Goal: Contribute content: Contribute content

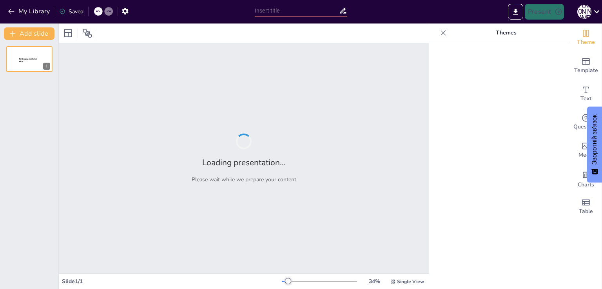
type input "Тестування знань з теми 'Атмосфера': Основи та властивості повітря"
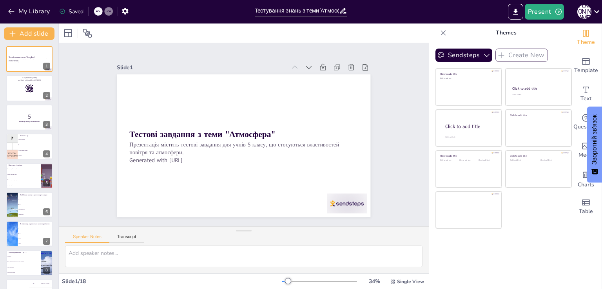
checkbox input "true"
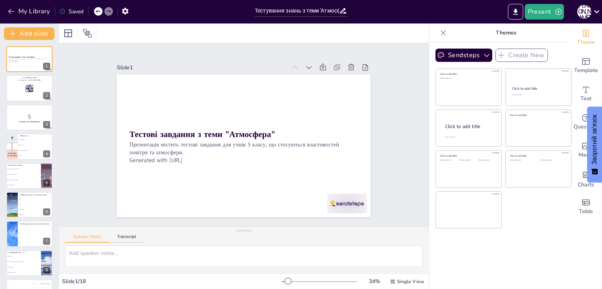
checkbox input "true"
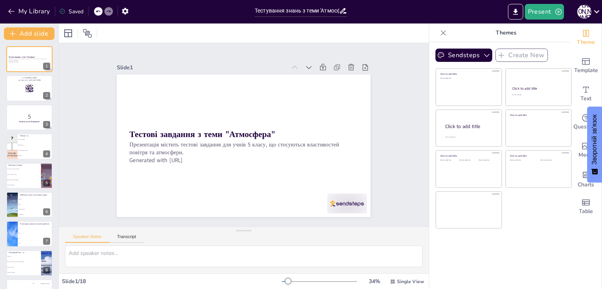
checkbox input "true"
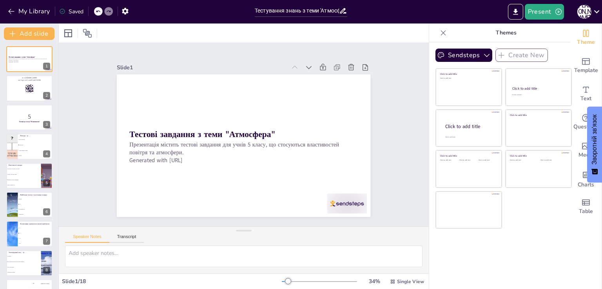
checkbox input "true"
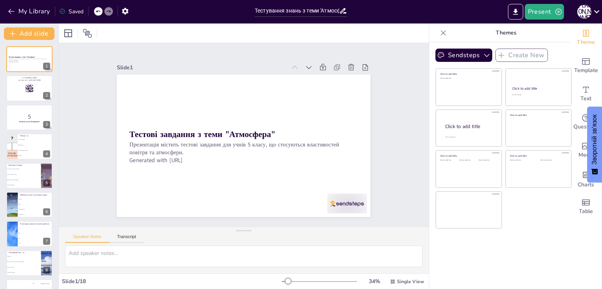
checkbox input "true"
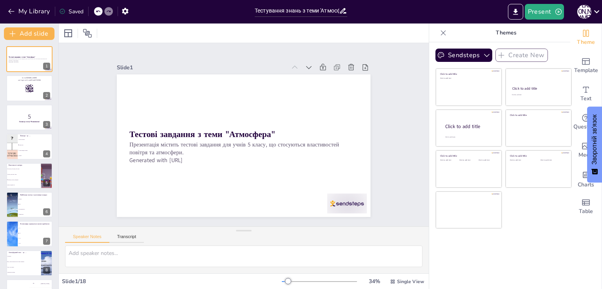
checkbox input "true"
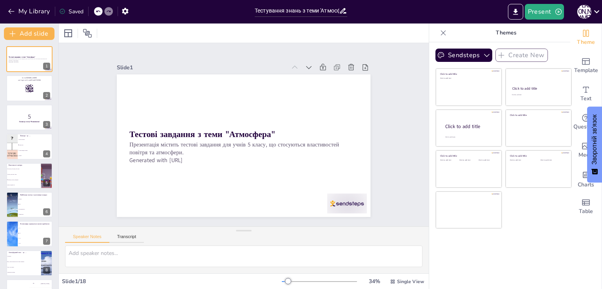
checkbox input "true"
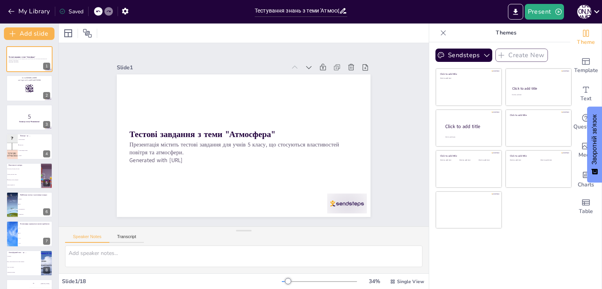
checkbox input "true"
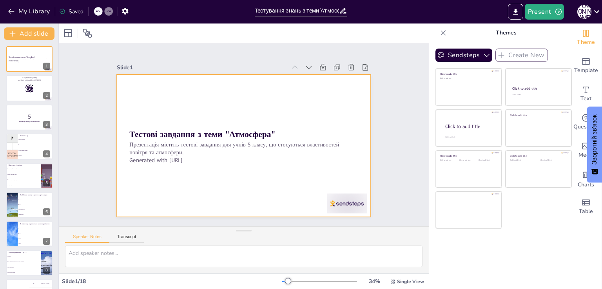
checkbox input "true"
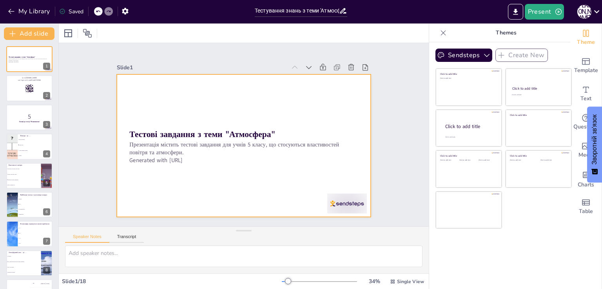
checkbox input "true"
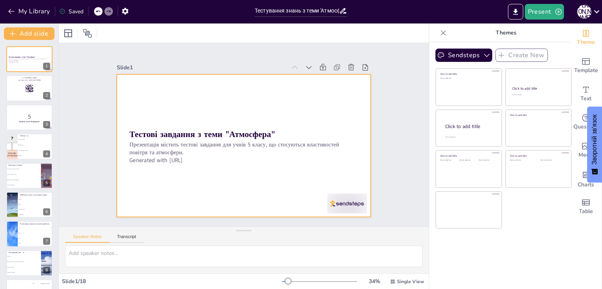
checkbox input "true"
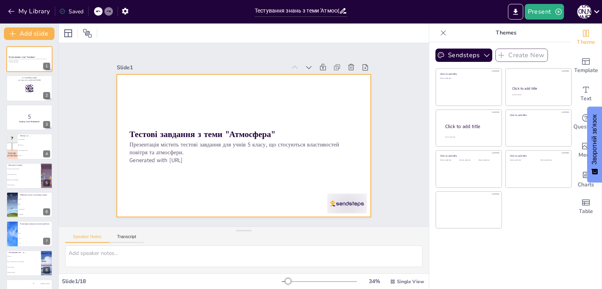
checkbox input "true"
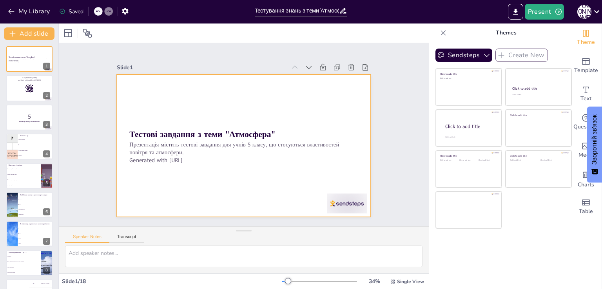
checkbox input "true"
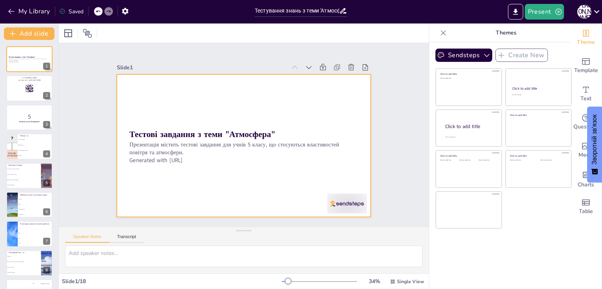
checkbox input "true"
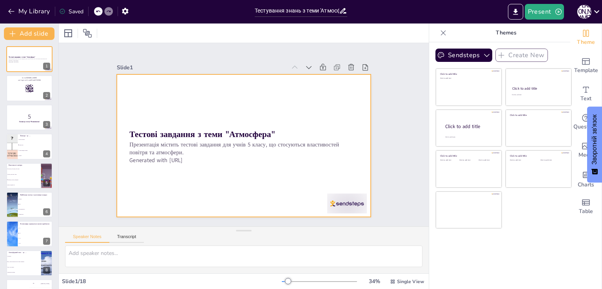
checkbox input "true"
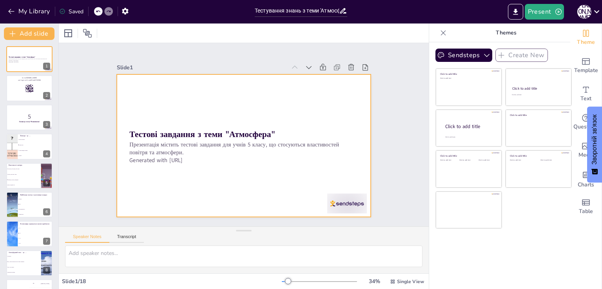
checkbox input "true"
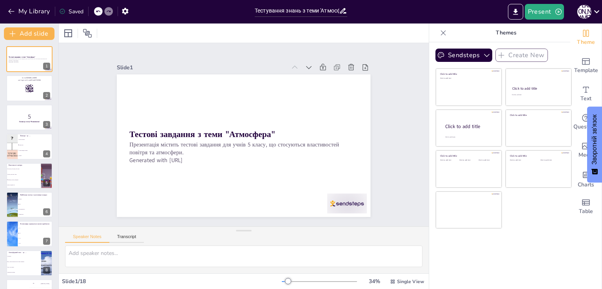
click at [344, 11] on icon at bounding box center [343, 10] width 6 height 5
checkbox input "true"
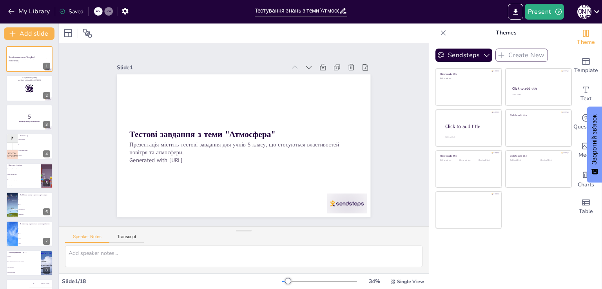
checkbox input "true"
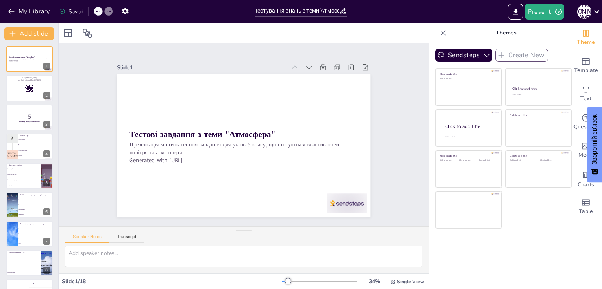
checkbox input "true"
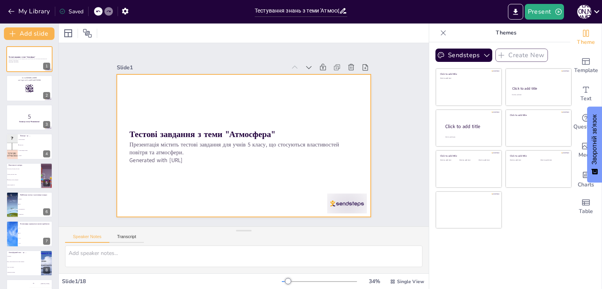
checkbox input "true"
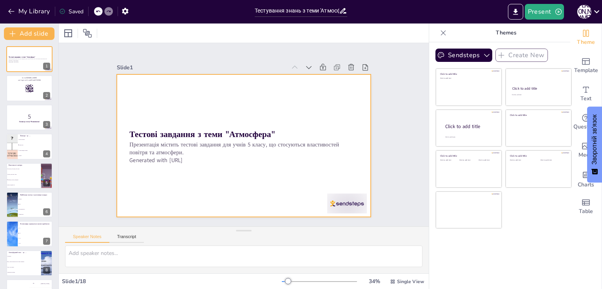
checkbox input "true"
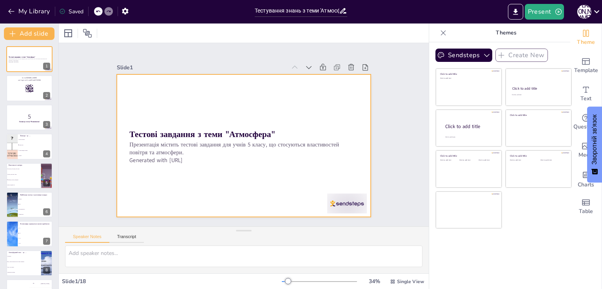
checkbox input "true"
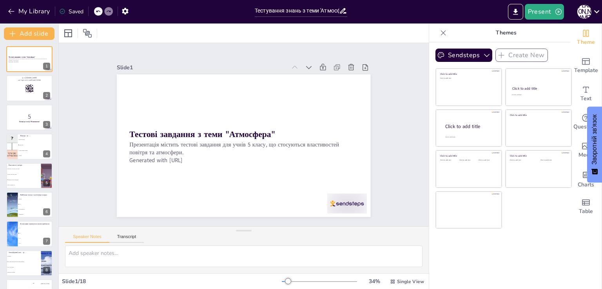
checkbox input "true"
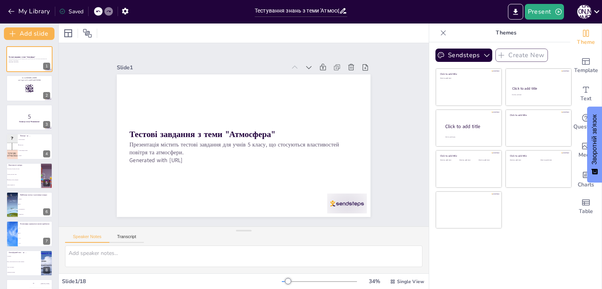
checkbox input "true"
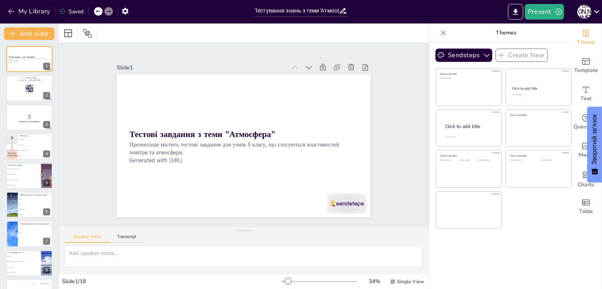
checkbox input "true"
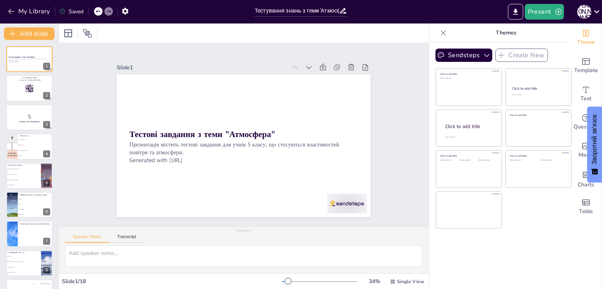
checkbox input "true"
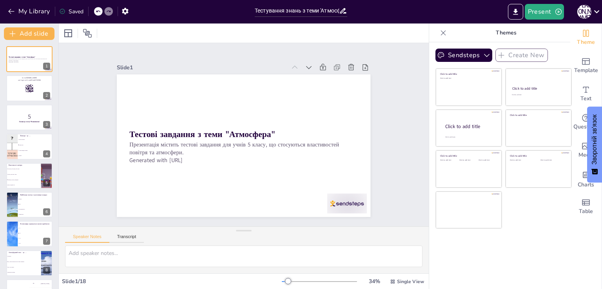
checkbox input "true"
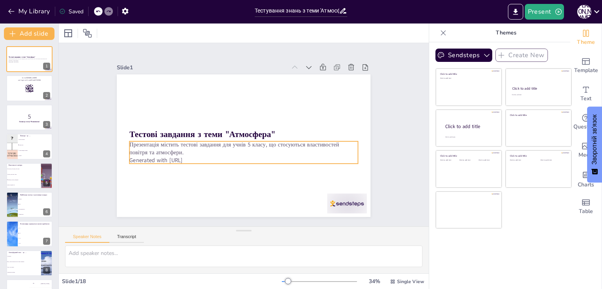
checkbox input "true"
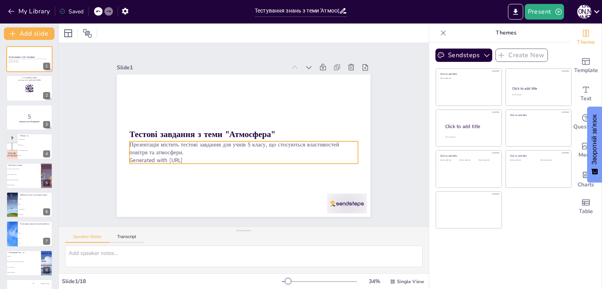
checkbox input "true"
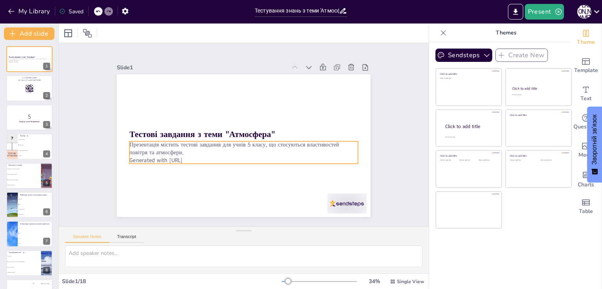
checkbox input "true"
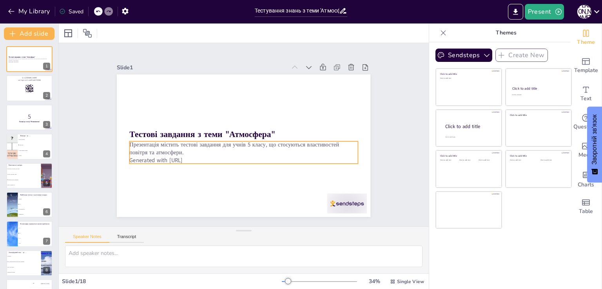
checkbox input "true"
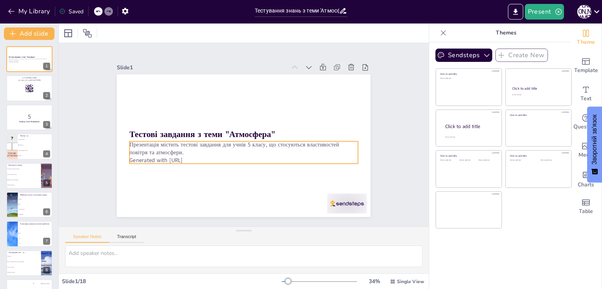
checkbox input "true"
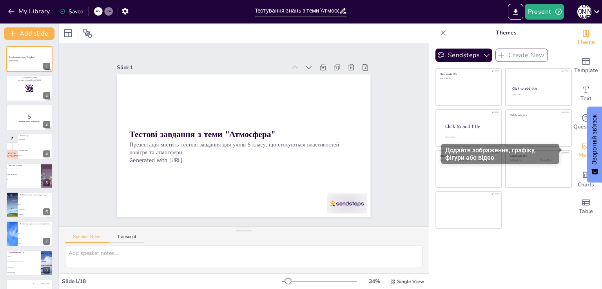
click at [583, 149] on icon "Add images, graphics, shapes or video" at bounding box center [586, 146] width 9 height 9
checkbox input "true"
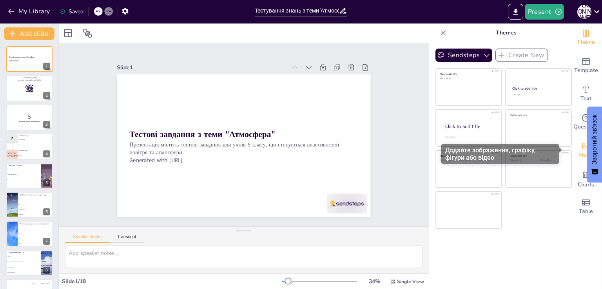
checkbox input "true"
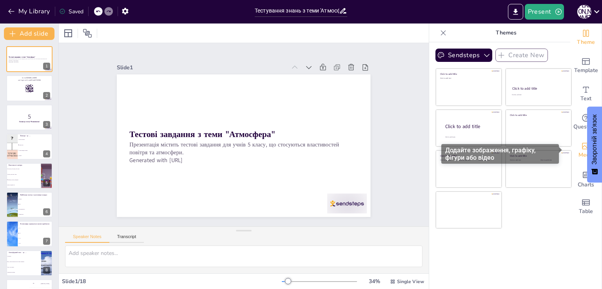
checkbox input "true"
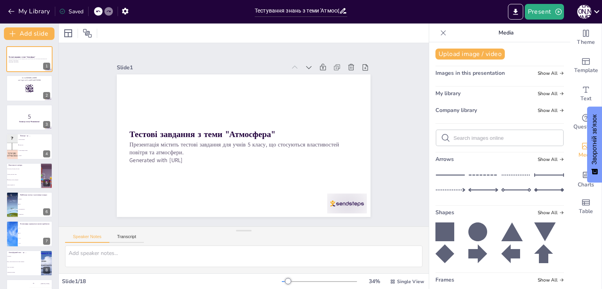
checkbox input "true"
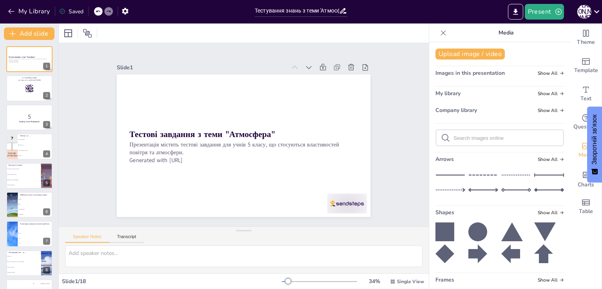
checkbox input "true"
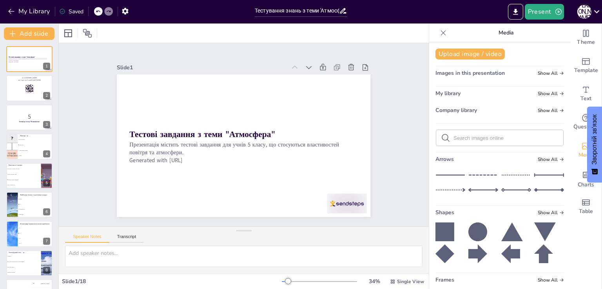
checkbox input "true"
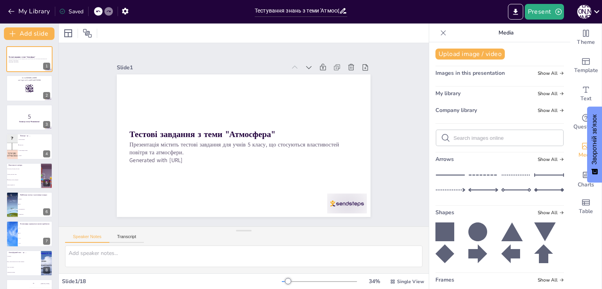
checkbox input "true"
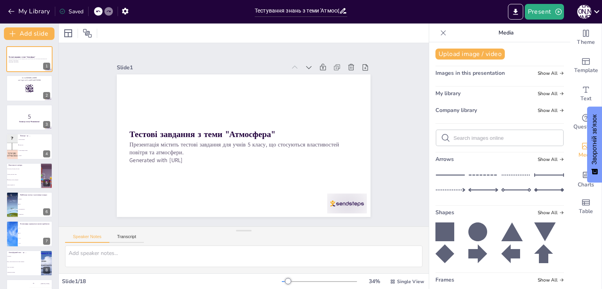
checkbox input "true"
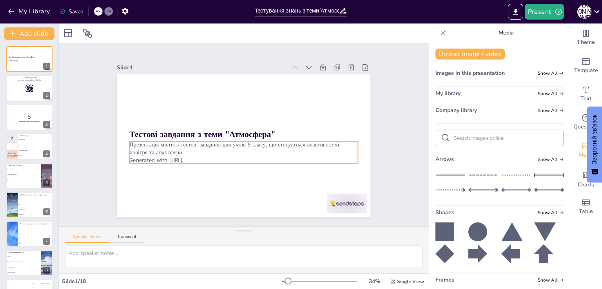
checkbox input "true"
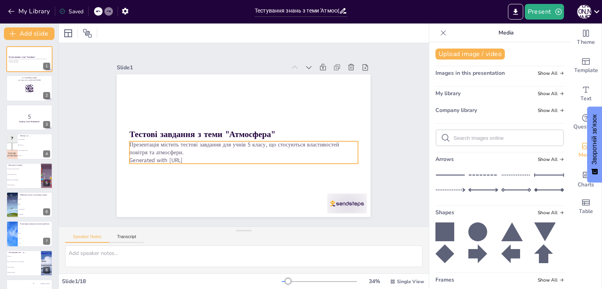
checkbox input "true"
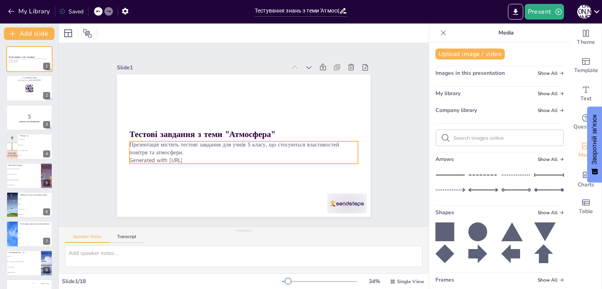
checkbox input "true"
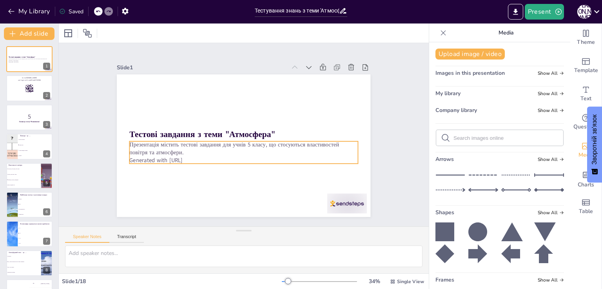
checkbox input "true"
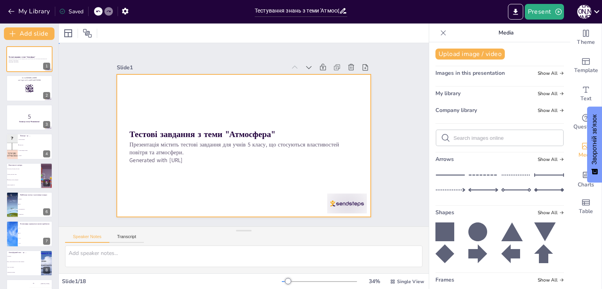
click at [266, 162] on div at bounding box center [233, 135] width 169 height 267
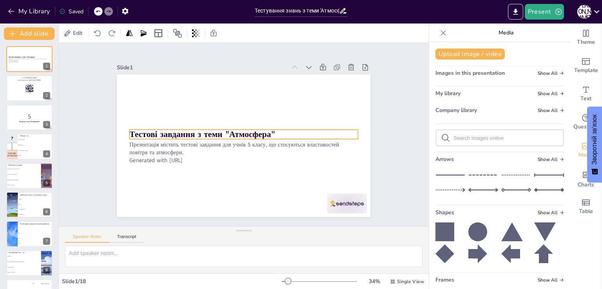
click at [265, 132] on strong "Тестові завдання з теми "Атмосфера"" at bounding box center [205, 122] width 142 height 56
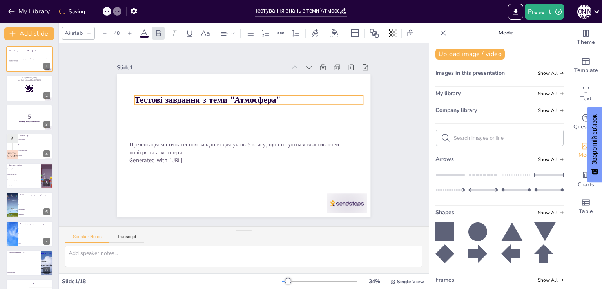
drag, startPoint x: 305, startPoint y: 132, endPoint x: 311, endPoint y: 98, distance: 34.9
click at [311, 98] on p "Тестові завдання з теми "Атмосфера"" at bounding box center [269, 160] width 144 height 192
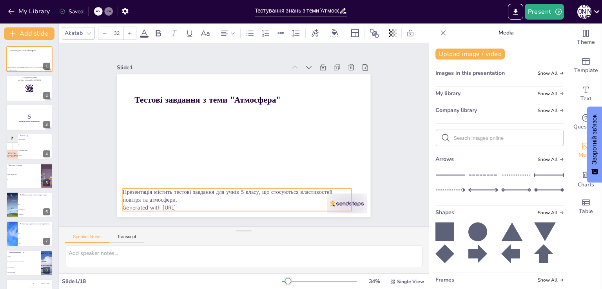
drag, startPoint x: 230, startPoint y: 148, endPoint x: 194, endPoint y: 194, distance: 58.2
click at [204, 195] on p "Презентація містить тестові завдання для учнів 5 класу, що стосуються властивос…" at bounding box center [184, 121] width 40 height 229
click at [196, 209] on div "Тестові завдання з теми "Атмосфера" Презентація містить тестові завдання для уч…" at bounding box center [240, 145] width 290 height 234
click at [290, 204] on p "Generated with Sendsteps.ai" at bounding box center [317, 125] width 55 height 225
click at [191, 204] on p "Generated with Sendsteps.ai" at bounding box center [172, 152] width 78 height 220
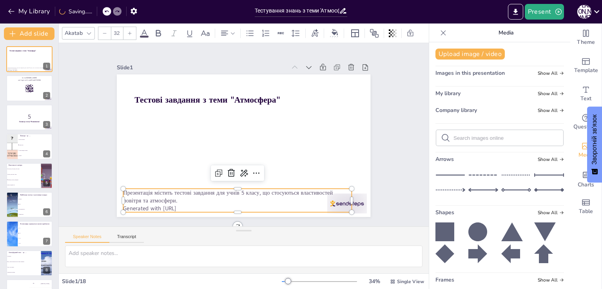
click at [191, 206] on p "Generated with Sendsteps.ai" at bounding box center [222, 205] width 225 height 55
click at [190, 202] on p "Generated with Sendsteps.ai" at bounding box center [215, 203] width 220 height 78
click at [273, 202] on p "Generated with Sendsteps.ai" at bounding box center [312, 164] width 78 height 220
click at [190, 204] on p "Generated with Sendsteps.ai" at bounding box center [275, 202] width 202 height 121
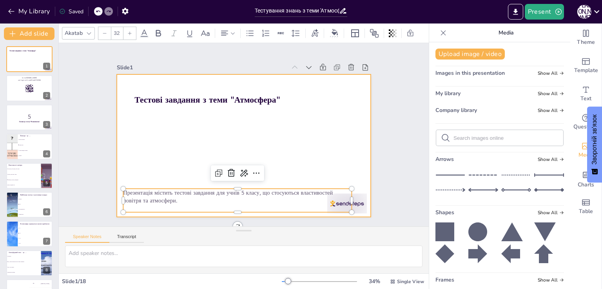
click at [247, 143] on div at bounding box center [235, 128] width 265 height 289
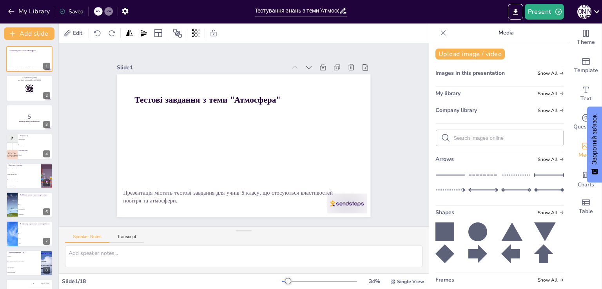
click at [487, 136] on input "text" at bounding box center [506, 138] width 105 height 6
click at [342, 154] on div "Slide 1 Тестові завдання з теми "Атмосфера" Презентація містить тестові завданн…" at bounding box center [244, 134] width 195 height 313
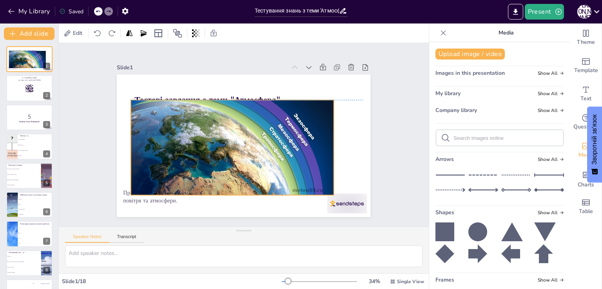
drag, startPoint x: 249, startPoint y: 148, endPoint x: 278, endPoint y: 157, distance: 29.6
click at [278, 157] on div at bounding box center [259, 143] width 136 height 218
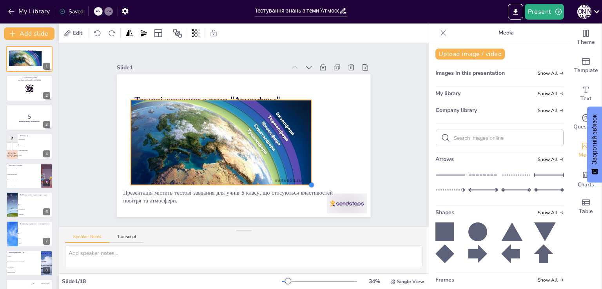
drag, startPoint x: 328, startPoint y: 193, endPoint x: 306, endPoint y: 176, distance: 27.8
click at [306, 176] on div "Тестові завдання з теми "Атмосфера" Презентація містить тестові завдання для уч…" at bounding box center [253, 129] width 251 height 291
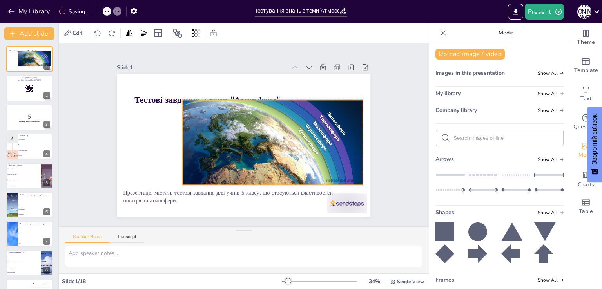
drag, startPoint x: 192, startPoint y: 115, endPoint x: 244, endPoint y: 116, distance: 51.8
click at [244, 116] on div at bounding box center [273, 142] width 181 height 85
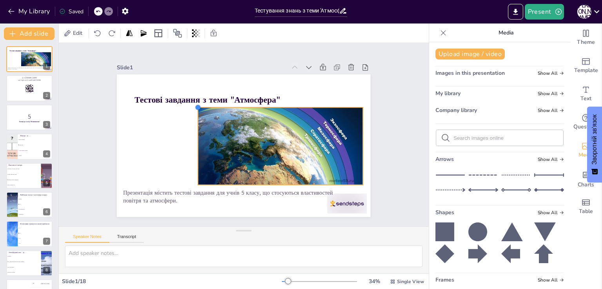
drag, startPoint x: 176, startPoint y: 97, endPoint x: 192, endPoint y: 105, distance: 17.7
click at [293, 131] on div at bounding box center [297, 135] width 9 height 9
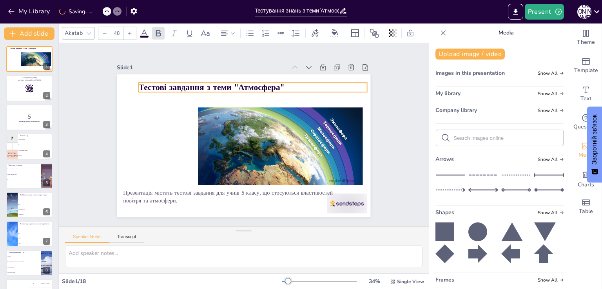
drag, startPoint x: 187, startPoint y: 98, endPoint x: 191, endPoint y: 85, distance: 13.5
click at [191, 85] on strong "Тестові завдання з теми "Атмосфера"" at bounding box center [211, 87] width 145 height 11
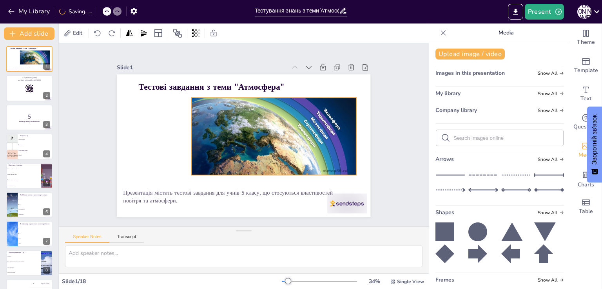
drag, startPoint x: 234, startPoint y: 143, endPoint x: 229, endPoint y: 136, distance: 8.6
click at [229, 136] on div at bounding box center [220, 154] width 174 height 168
drag, startPoint x: 183, startPoint y: 135, endPoint x: 189, endPoint y: 136, distance: 6.1
click at [189, 136] on div at bounding box center [203, 107] width 51 height 66
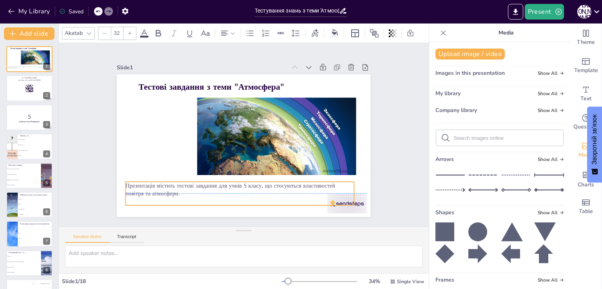
drag, startPoint x: 176, startPoint y: 195, endPoint x: 178, endPoint y: 189, distance: 6.7
click at [178, 100] on p "Презентація містить тестові завдання для учнів 5 класу, що стосуються властивос…" at bounding box center [253, 81] width 229 height 40
click at [395, 160] on div "Slide 1 Тестові завдання з теми "Атмосфера" Презентація містить тестові завданн…" at bounding box center [244, 134] width 366 height 407
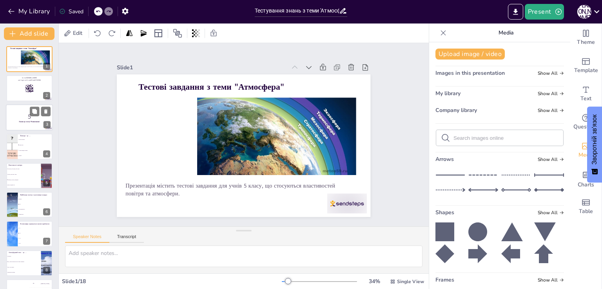
click at [16, 114] on p "5" at bounding box center [29, 116] width 42 height 9
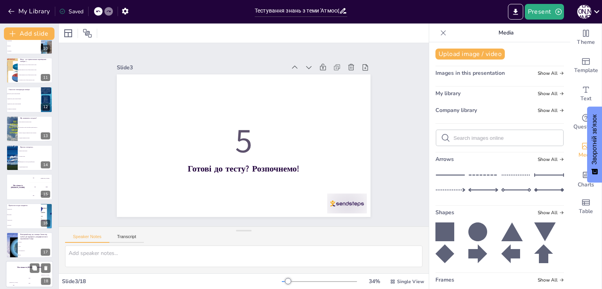
scroll to position [285, 0]
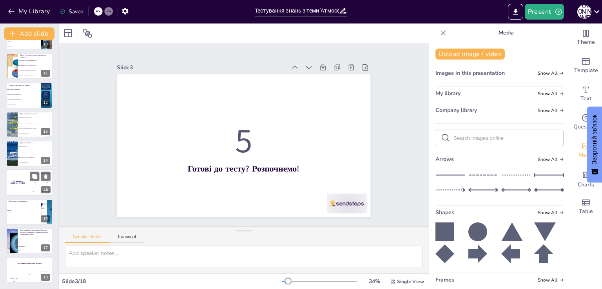
click at [20, 187] on div "The winner is [PERSON_NAME]" at bounding box center [18, 183] width 24 height 27
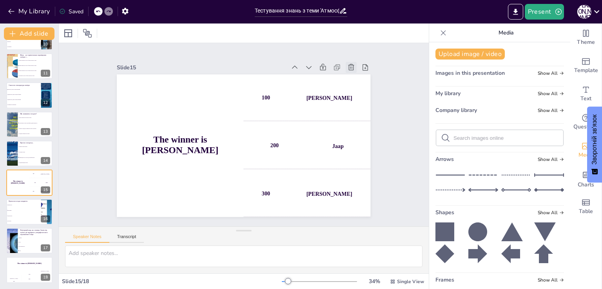
click at [327, 230] on icon at bounding box center [322, 234] width 9 height 9
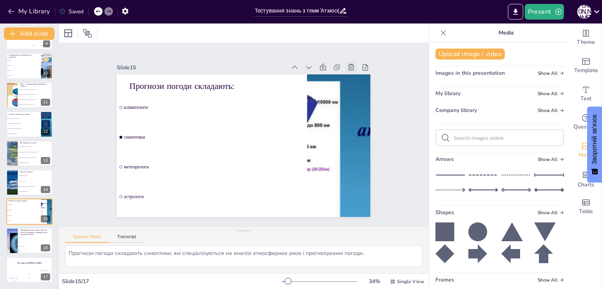
scroll to position [256, 0]
click at [11, 264] on h4 "The winner is [PERSON_NAME]" at bounding box center [29, 263] width 47 height 2
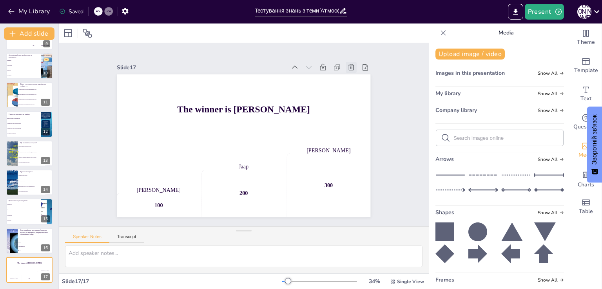
click at [308, 28] on icon at bounding box center [303, 23] width 11 height 11
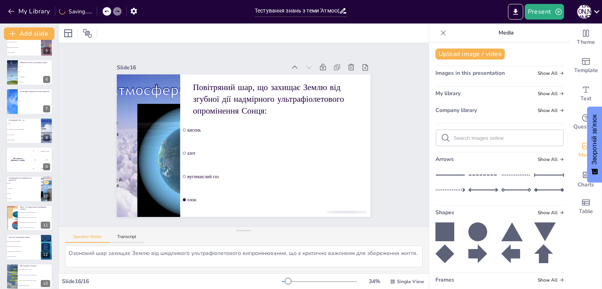
scroll to position [109, 0]
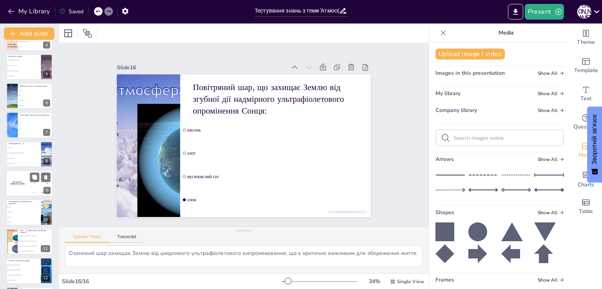
click at [17, 190] on div "The winner is [PERSON_NAME]" at bounding box center [18, 183] width 24 height 27
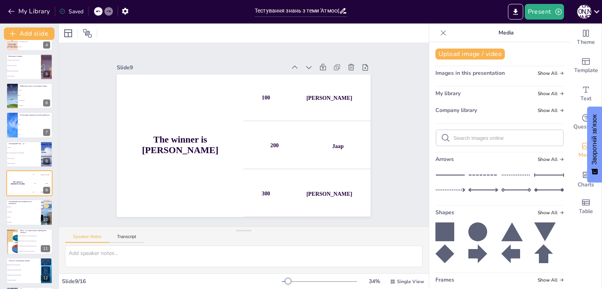
scroll to position [128, 0]
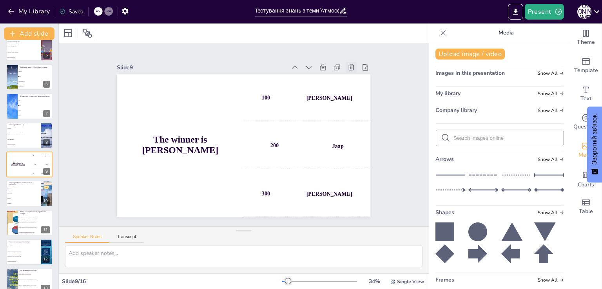
click at [279, 254] on icon at bounding box center [275, 257] width 8 height 7
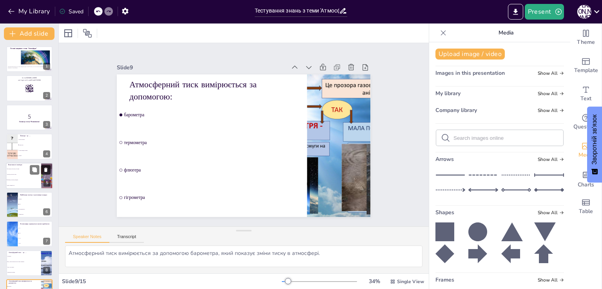
scroll to position [0, 0]
click at [535, 14] on button "Present" at bounding box center [544, 12] width 39 height 16
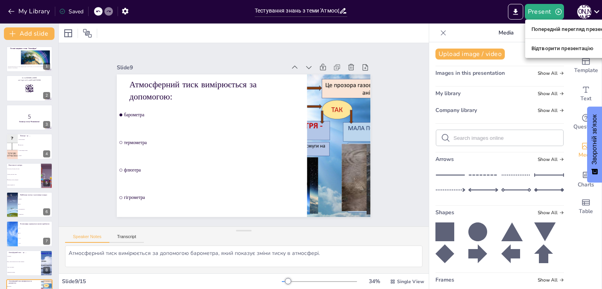
click at [539, 31] on font "Попередній перегляд презентації" at bounding box center [574, 29] width 84 height 6
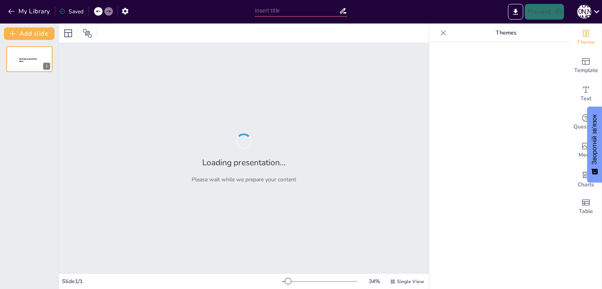
type input "Тестування знань з теми 'Атмосфера': Основи та властивості повітря"
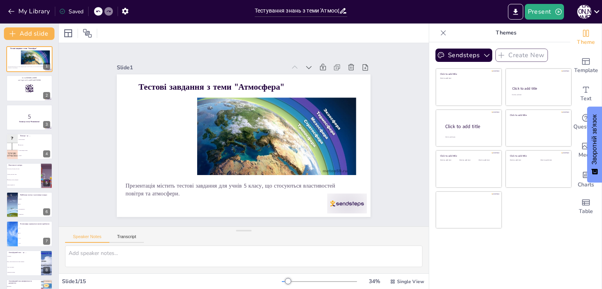
checkbox input "true"
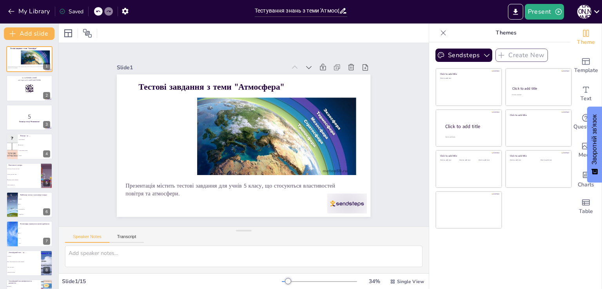
checkbox input "true"
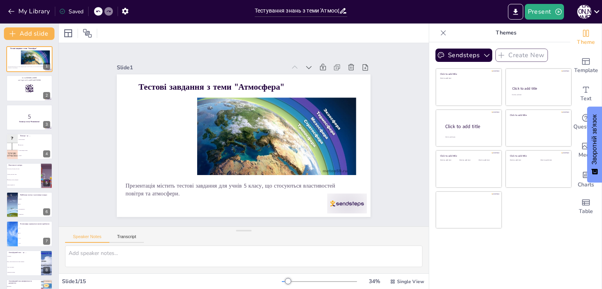
checkbox input "true"
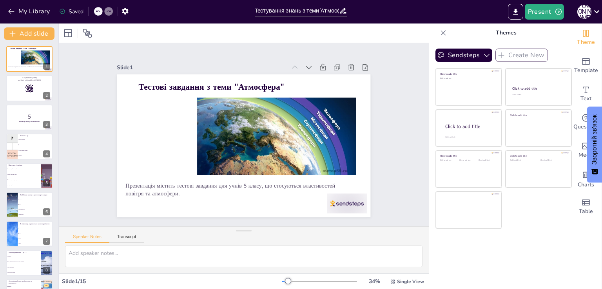
checkbox input "true"
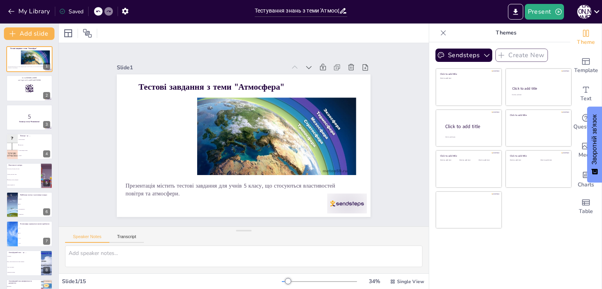
checkbox input "true"
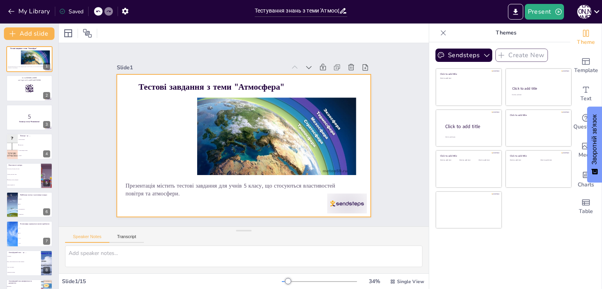
checkbox input "true"
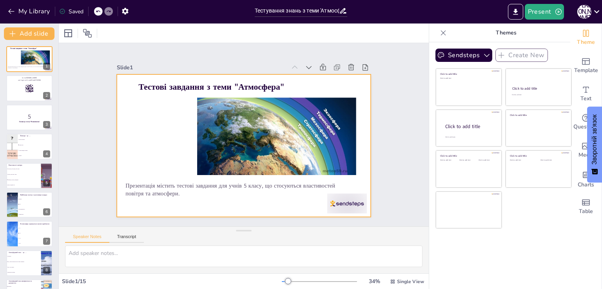
checkbox input "true"
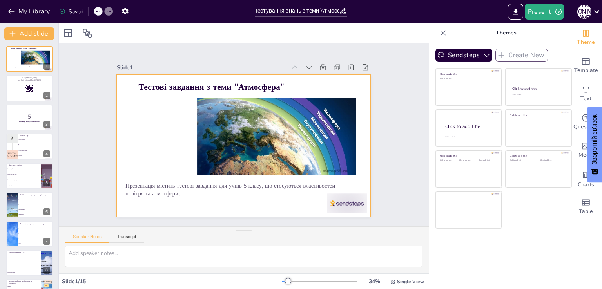
checkbox input "true"
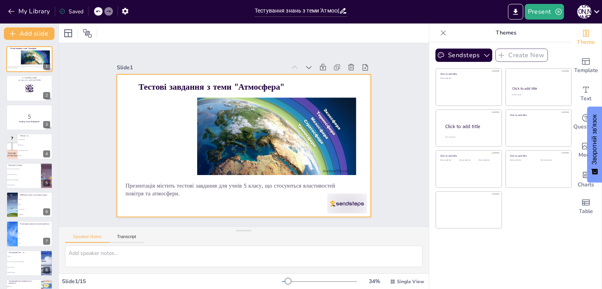
checkbox input "true"
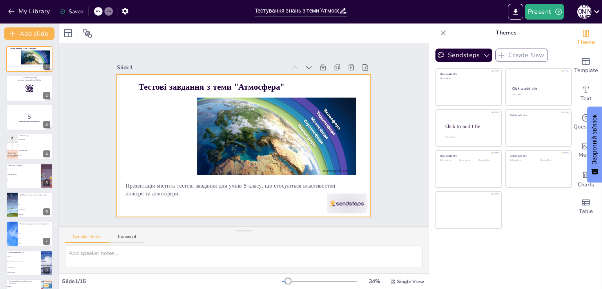
checkbox input "true"
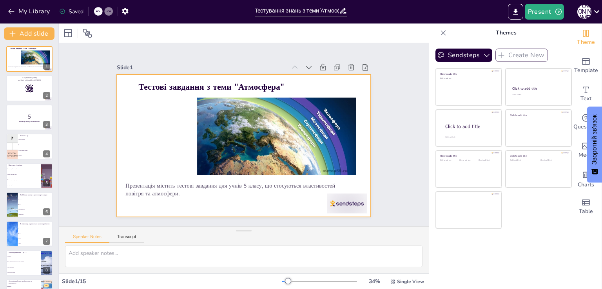
checkbox input "true"
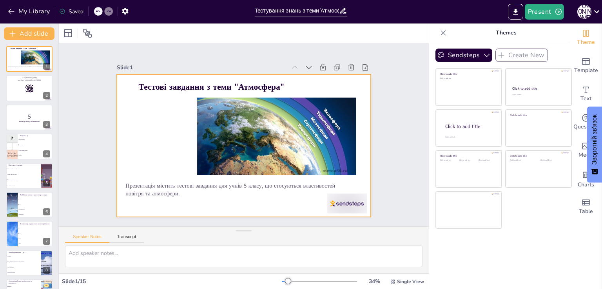
checkbox input "true"
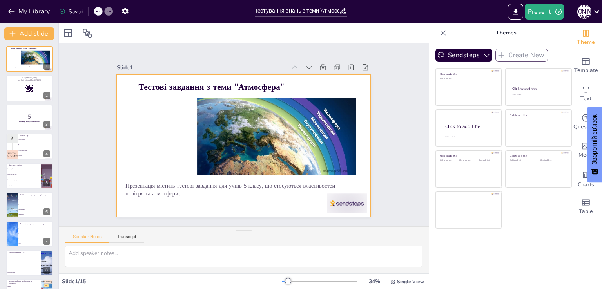
checkbox input "true"
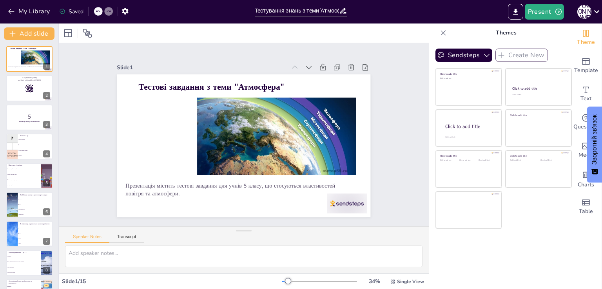
checkbox input "true"
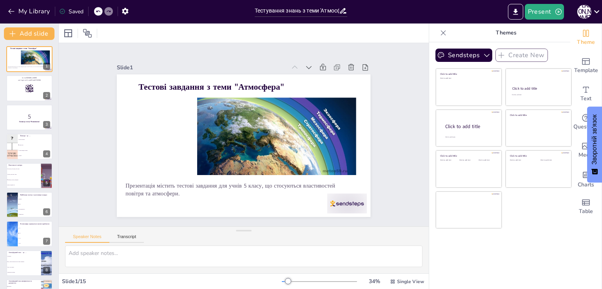
checkbox input "true"
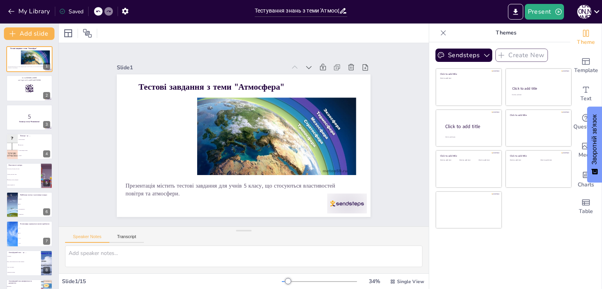
checkbox input "true"
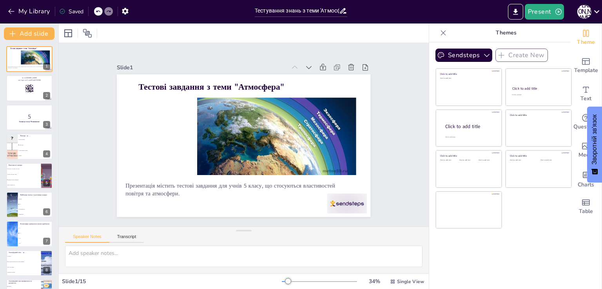
checkbox input "true"
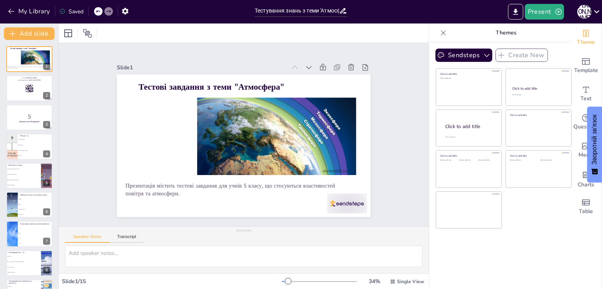
checkbox input "true"
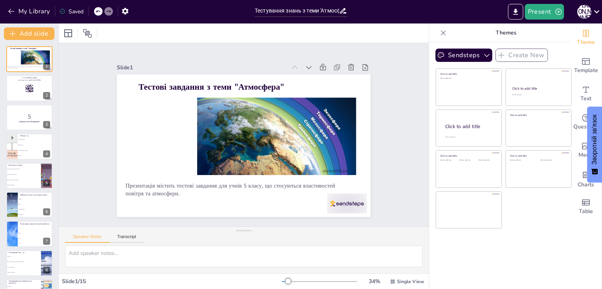
checkbox input "true"
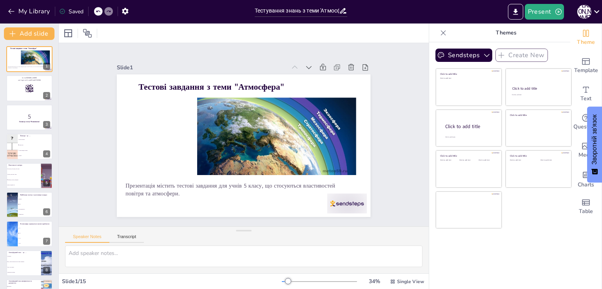
checkbox input "true"
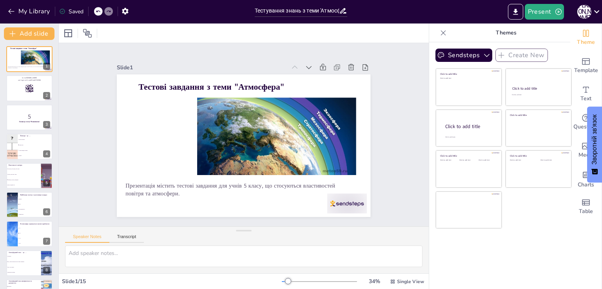
checkbox input "true"
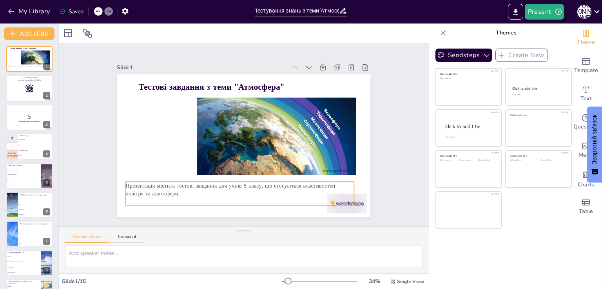
checkbox input "true"
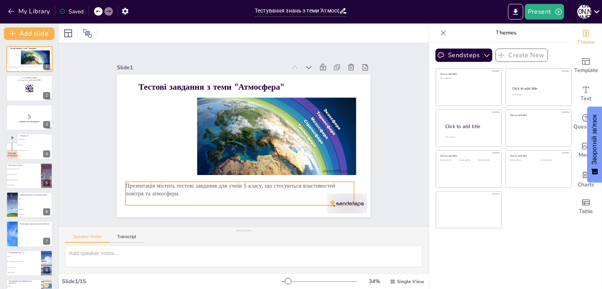
checkbox input "true"
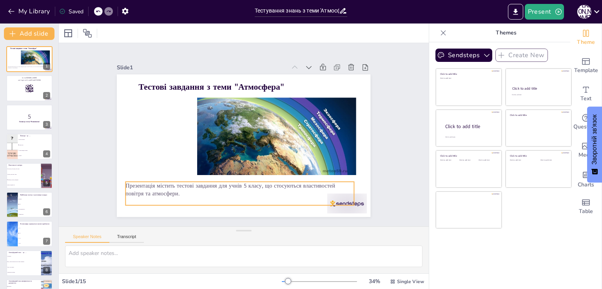
checkbox input "true"
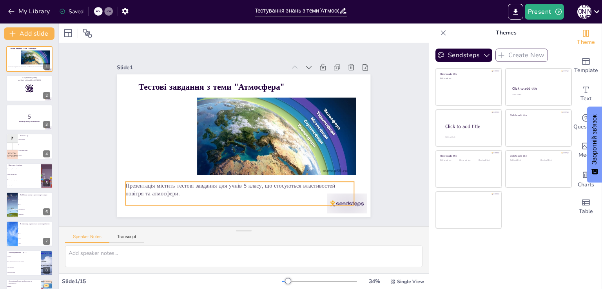
checkbox input "true"
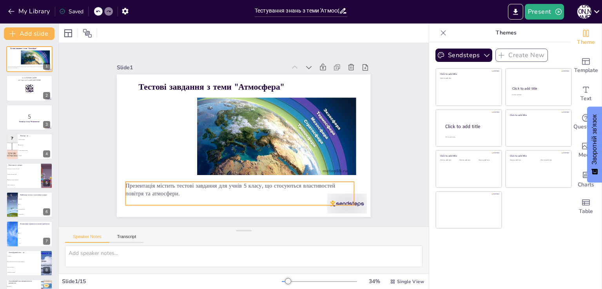
checkbox input "true"
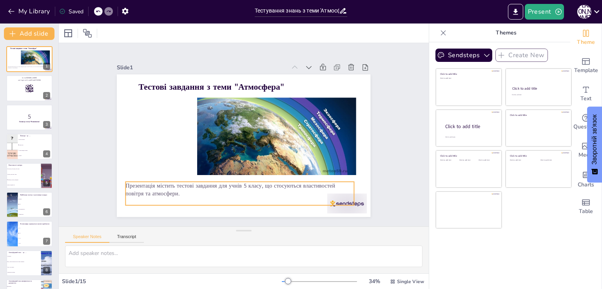
checkbox input "true"
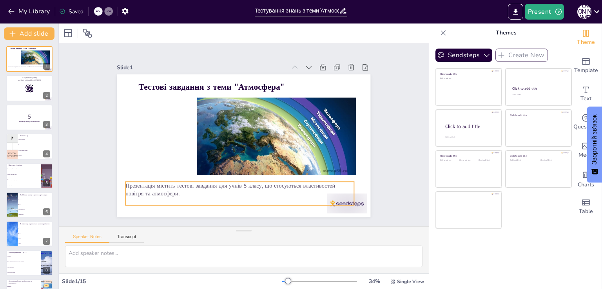
checkbox input "true"
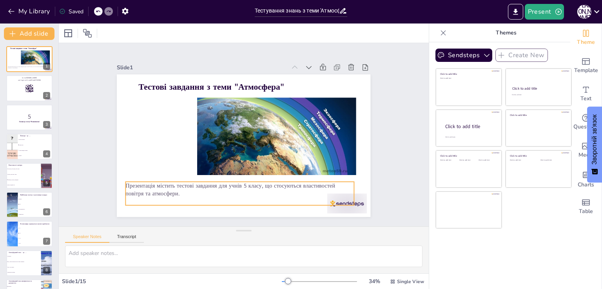
checkbox input "true"
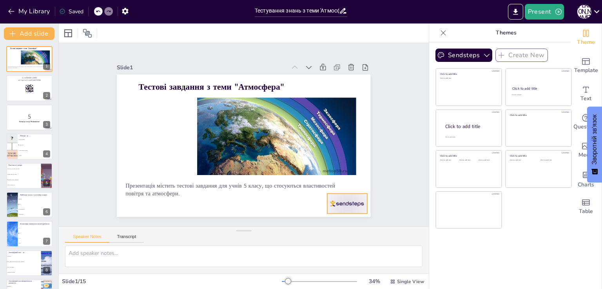
checkbox input "true"
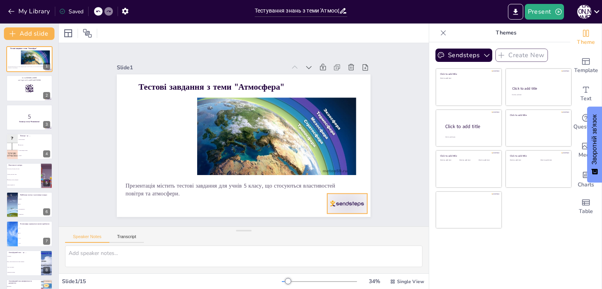
checkbox input "true"
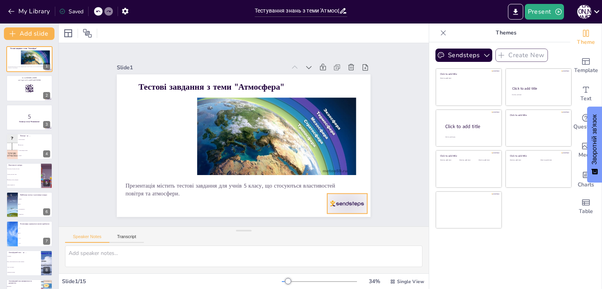
checkbox input "true"
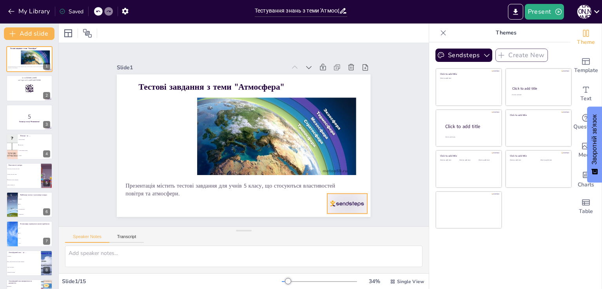
checkbox input "true"
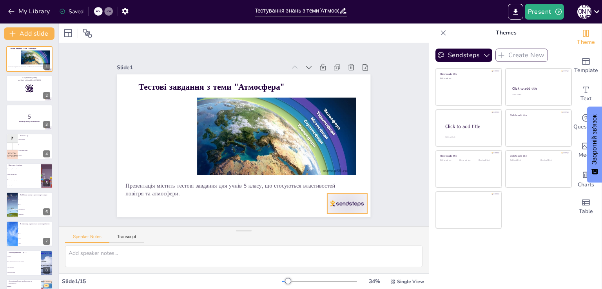
checkbox input "true"
click at [129, 233] on div "Speaker Notes Transcript" at bounding box center [104, 238] width 79 height 10
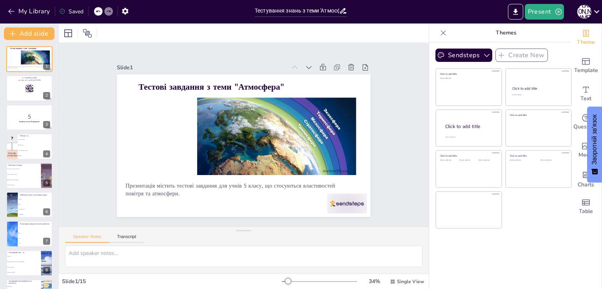
checkbox input "true"
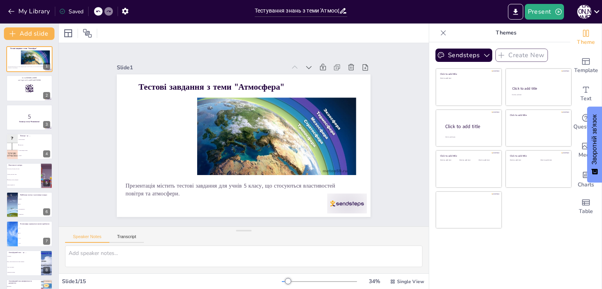
checkbox input "true"
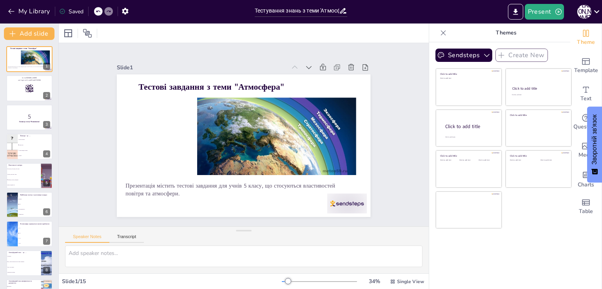
checkbox input "true"
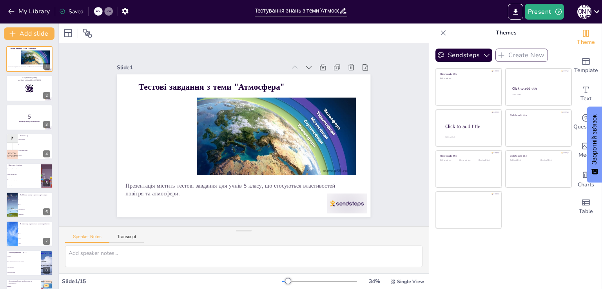
checkbox input "true"
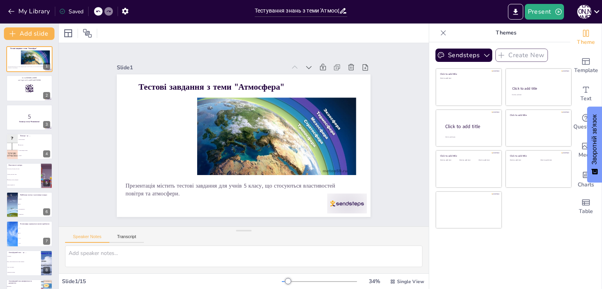
checkbox input "true"
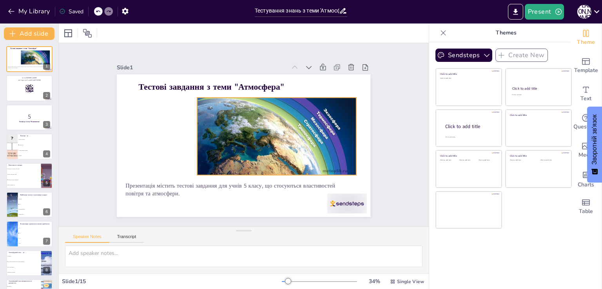
checkbox input "true"
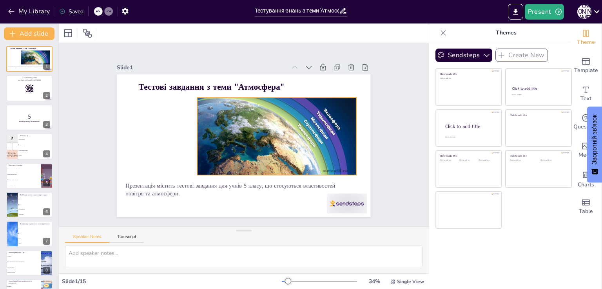
checkbox input "true"
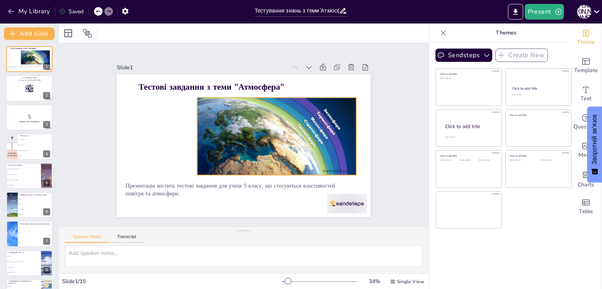
checkbox input "true"
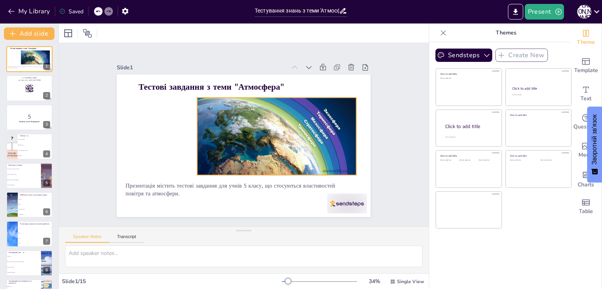
checkbox input "true"
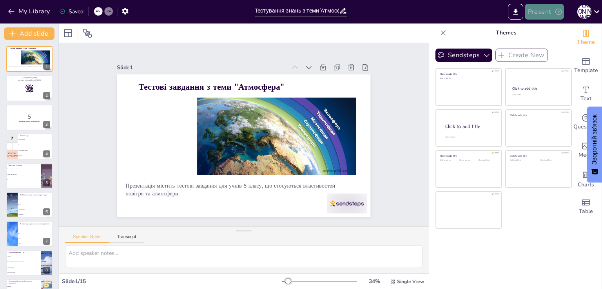
click at [542, 13] on button "Present" at bounding box center [544, 12] width 39 height 16
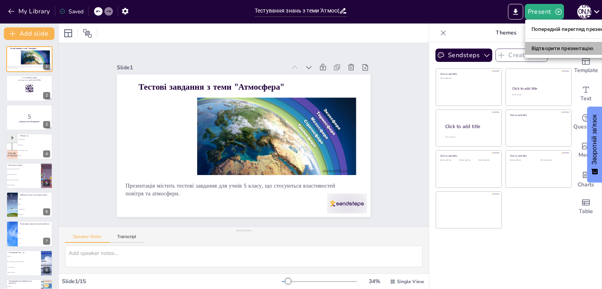
click at [554, 50] on font "Відтворити презентацію" at bounding box center [563, 48] width 62 height 6
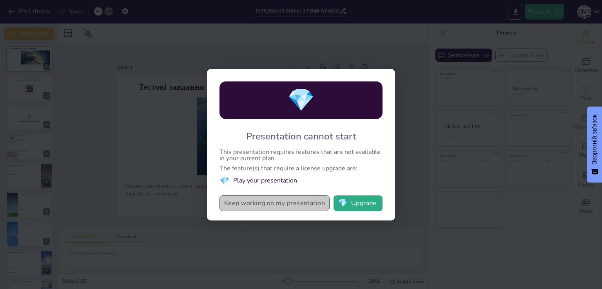
click at [287, 204] on button "Keep working on my presentation" at bounding box center [275, 204] width 110 height 16
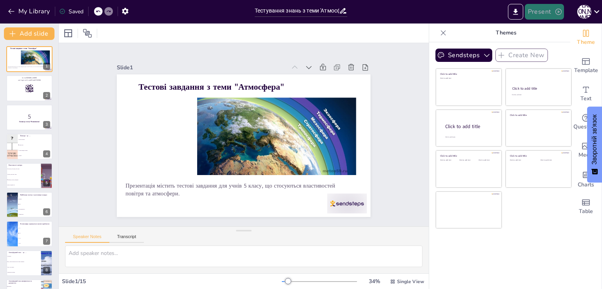
click at [534, 11] on button "Present" at bounding box center [544, 12] width 39 height 16
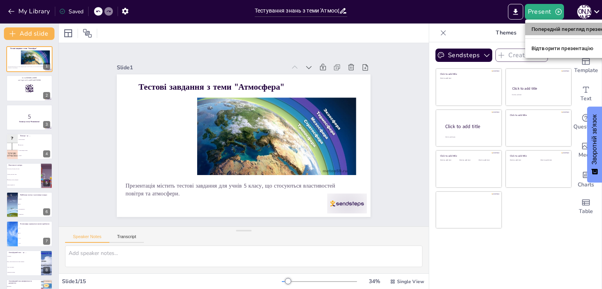
click at [563, 32] on font "Попередній перегляд презентації" at bounding box center [574, 29] width 84 height 8
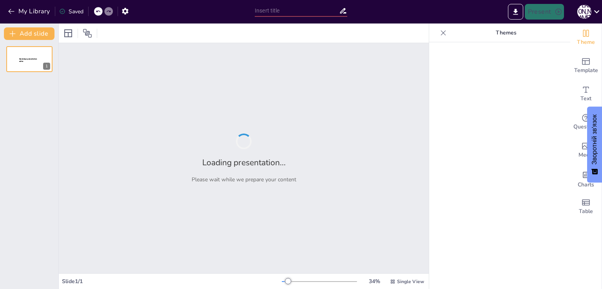
type input "Тестування знань з теми 'Атмосфера': Основи та властивості повітря"
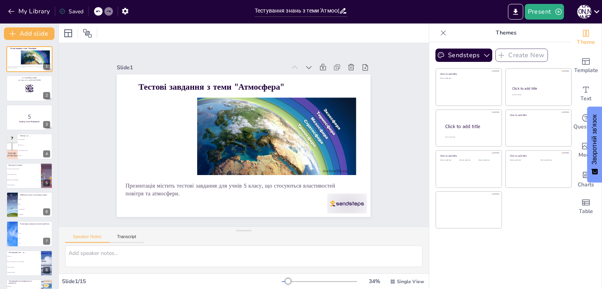
checkbox input "true"
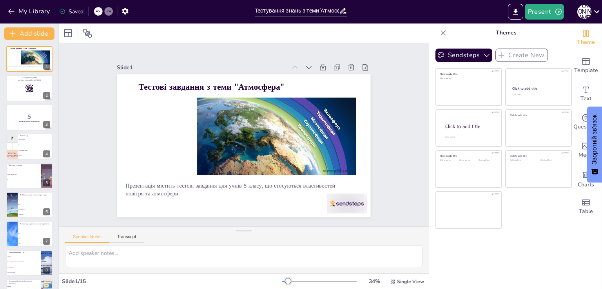
checkbox input "true"
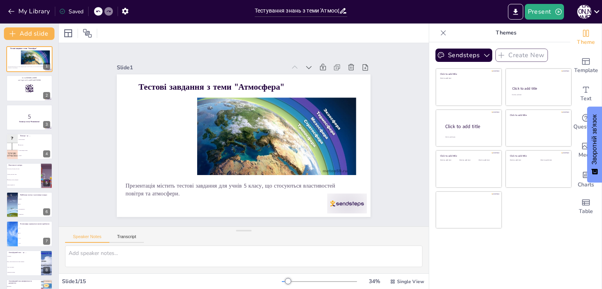
checkbox input "true"
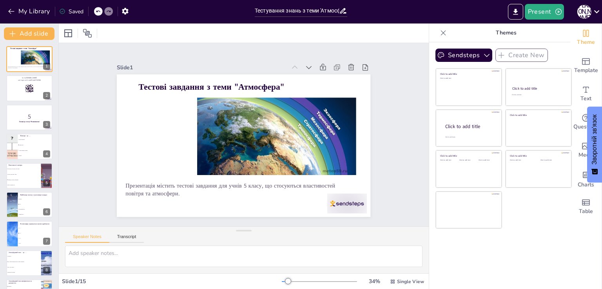
checkbox input "true"
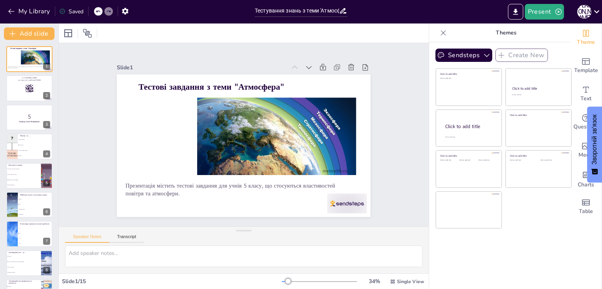
checkbox input "true"
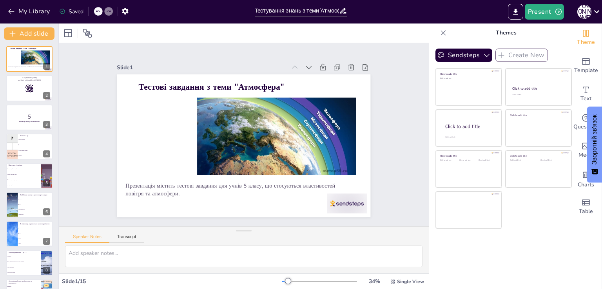
checkbox input "true"
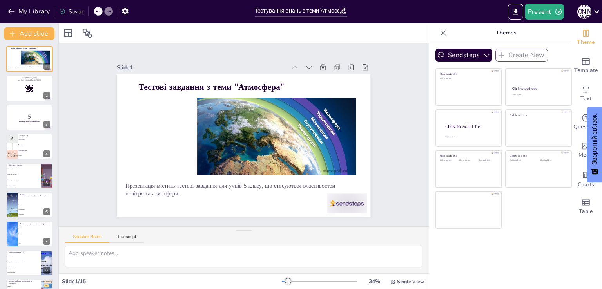
checkbox input "true"
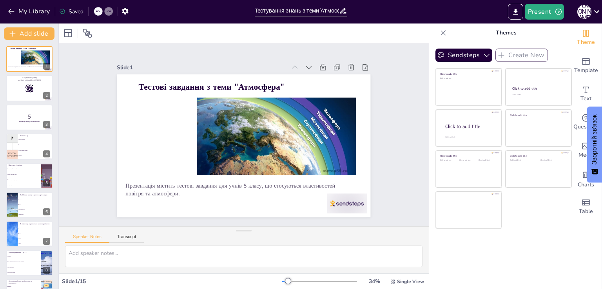
checkbox input "true"
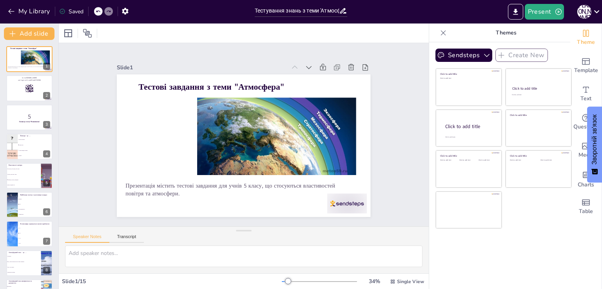
checkbox input "true"
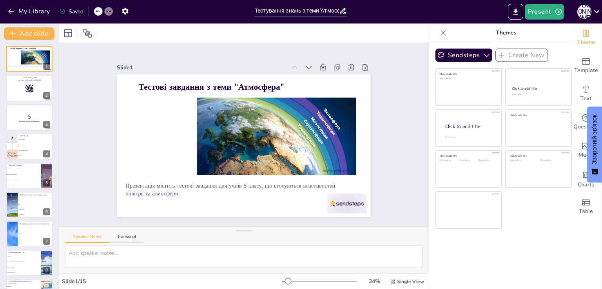
checkbox input "true"
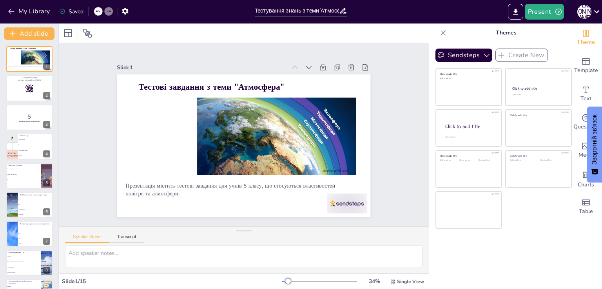
checkbox input "true"
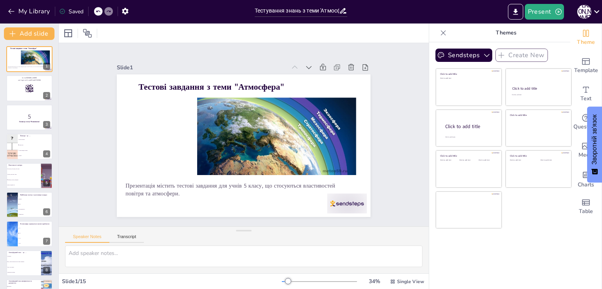
checkbox input "true"
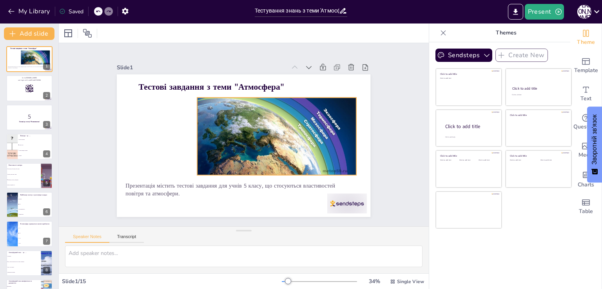
checkbox input "true"
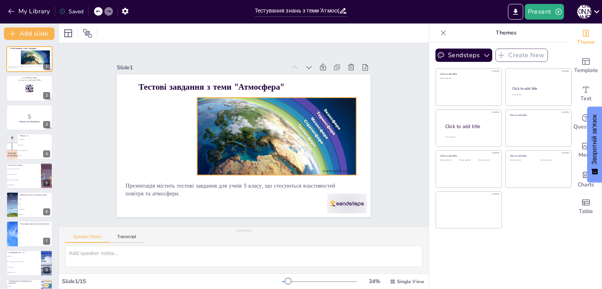
checkbox input "true"
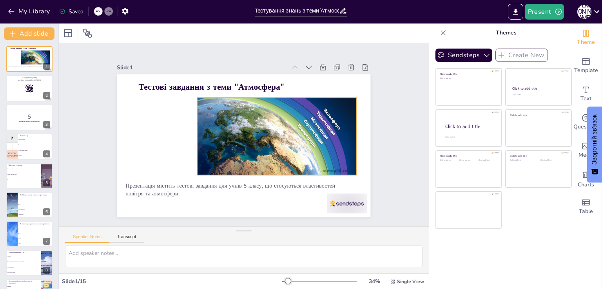
checkbox input "true"
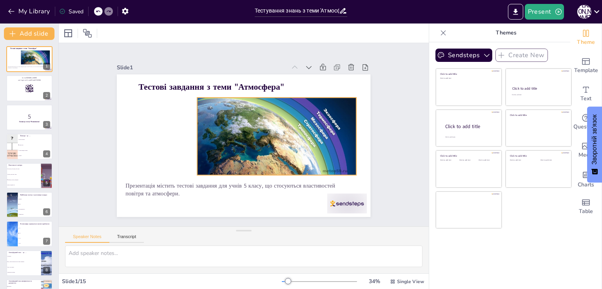
checkbox input "true"
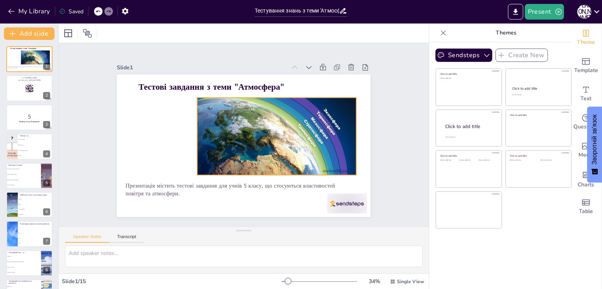
checkbox input "true"
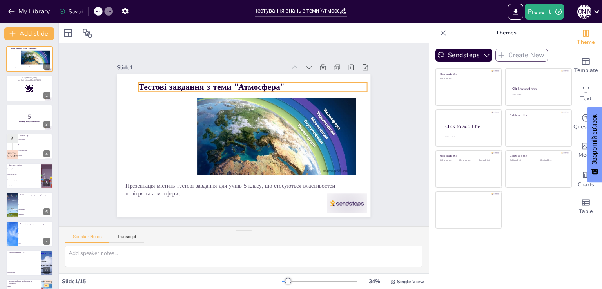
checkbox input "true"
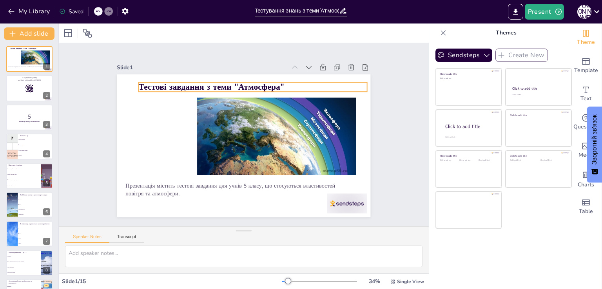
checkbox input "true"
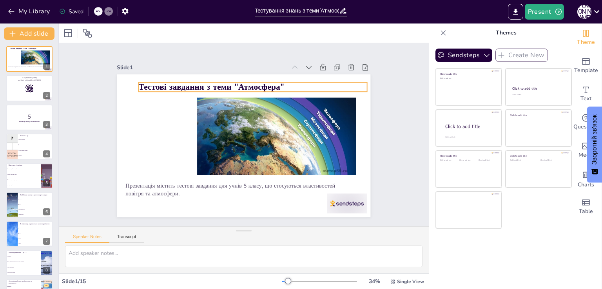
checkbox input "true"
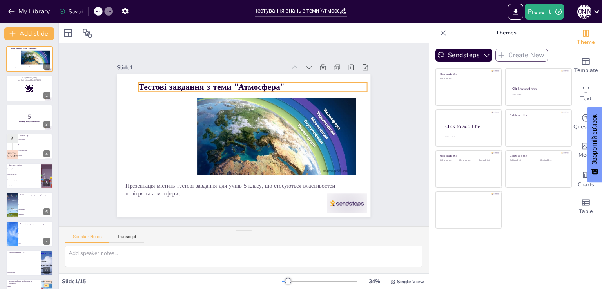
checkbox input "true"
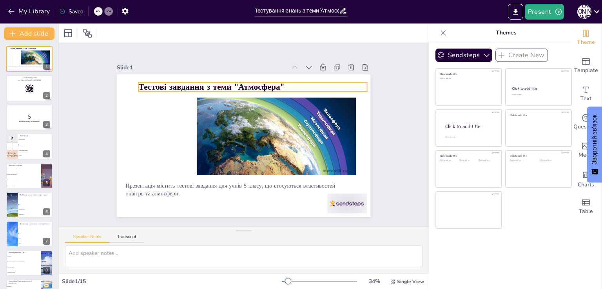
checkbox input "true"
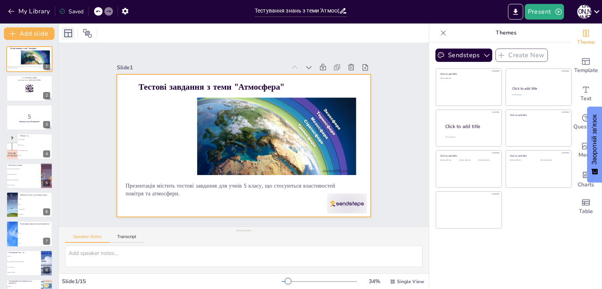
checkbox input "true"
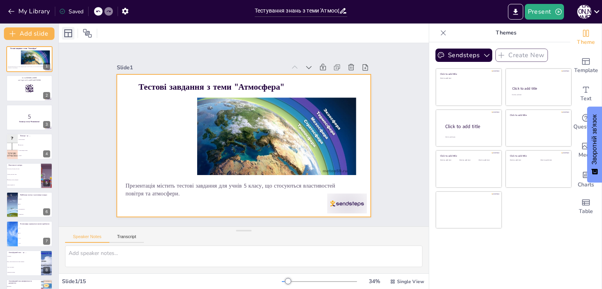
checkbox input "true"
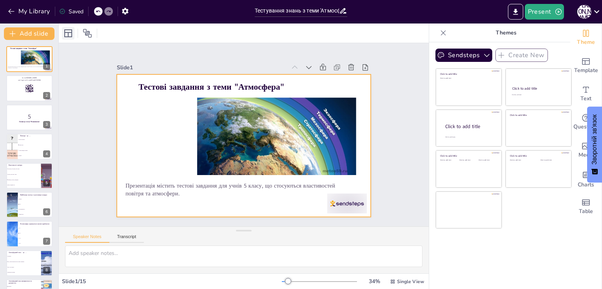
checkbox input "true"
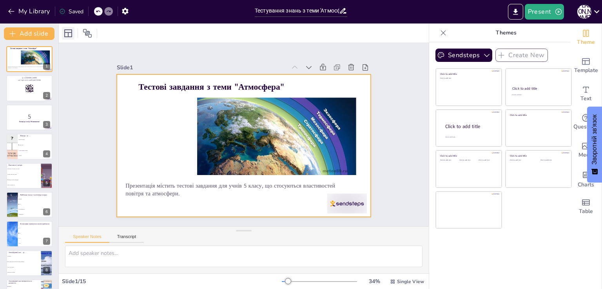
checkbox input "true"
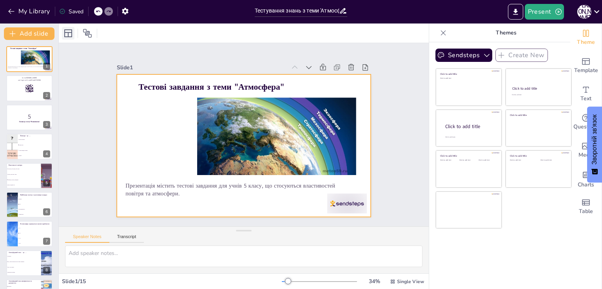
checkbox input "true"
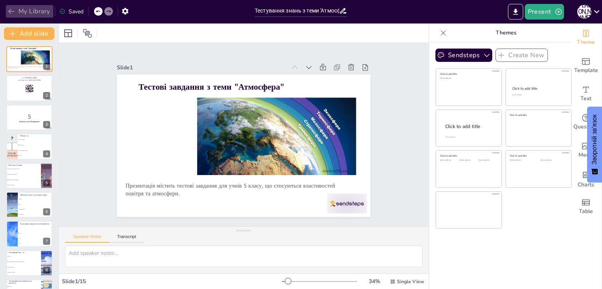
click at [39, 16] on button "My Library" at bounding box center [29, 11] width 47 height 13
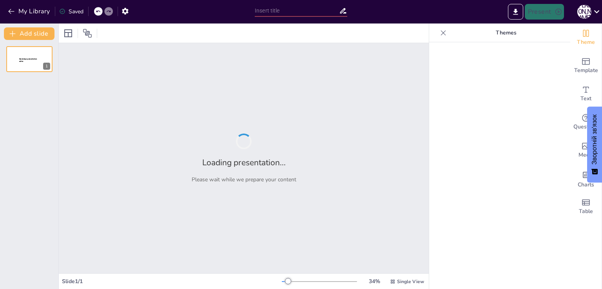
type input "Тестування знань з теми 'Атмосфера': Основи та властивості повітря"
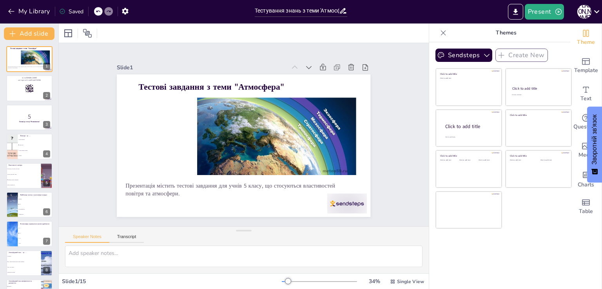
checkbox input "true"
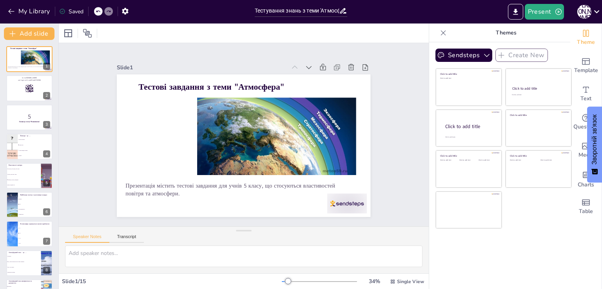
checkbox input "true"
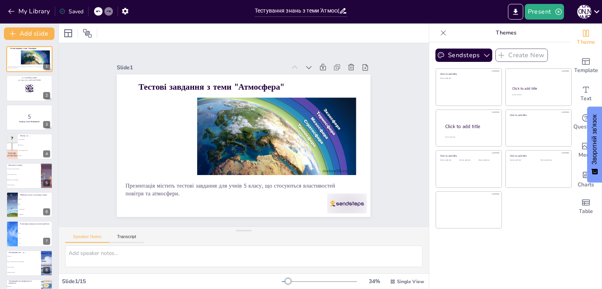
checkbox input "true"
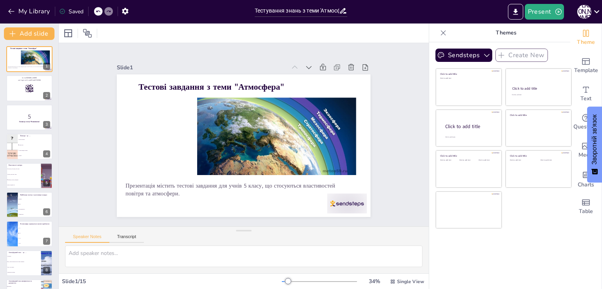
checkbox input "true"
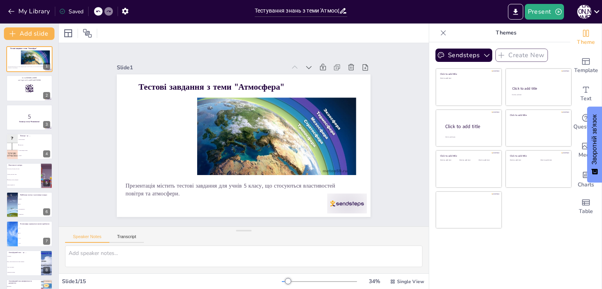
checkbox input "true"
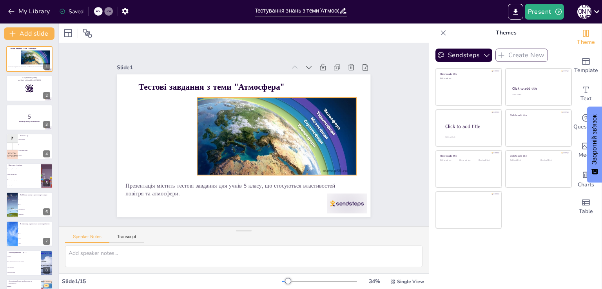
checkbox input "true"
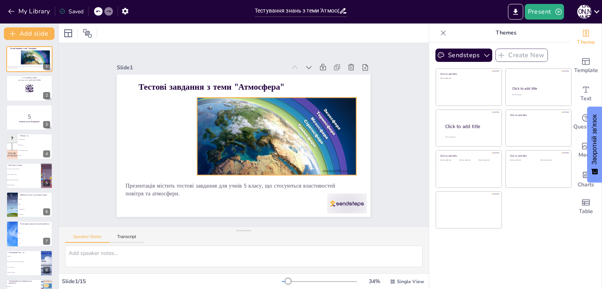
checkbox input "true"
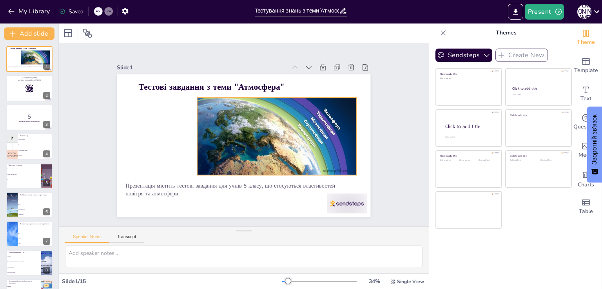
checkbox input "true"
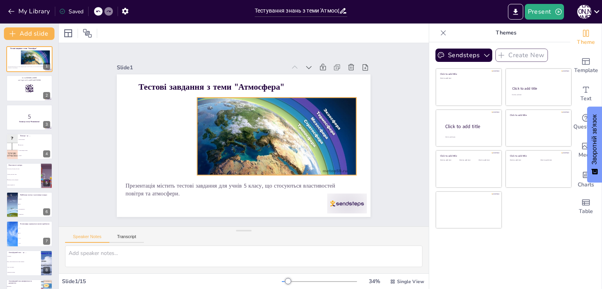
checkbox input "true"
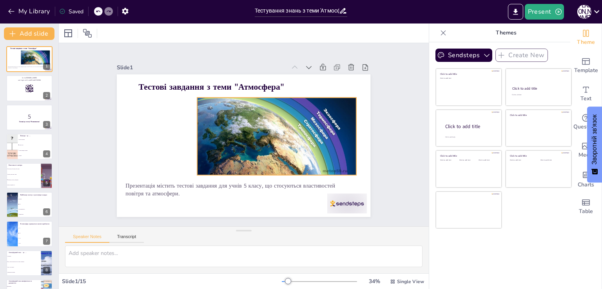
checkbox input "true"
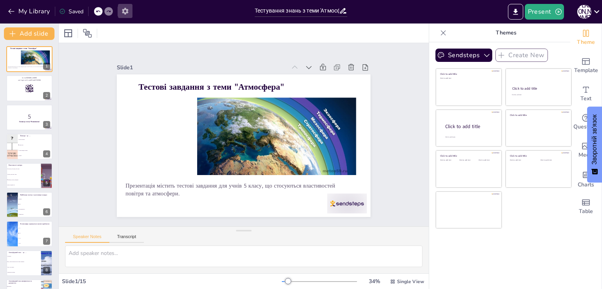
click at [127, 10] on icon "button" at bounding box center [125, 11] width 6 height 7
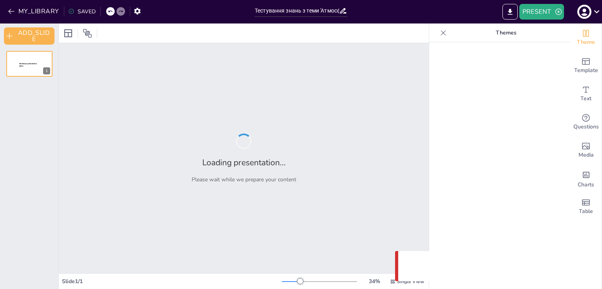
type input "Тестування знань з теми 'Атмосфера': Основи та властивості повітря"
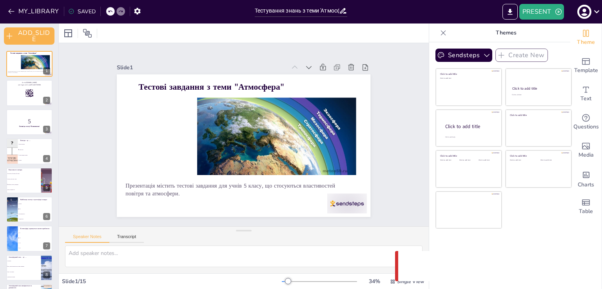
checkbox input "true"
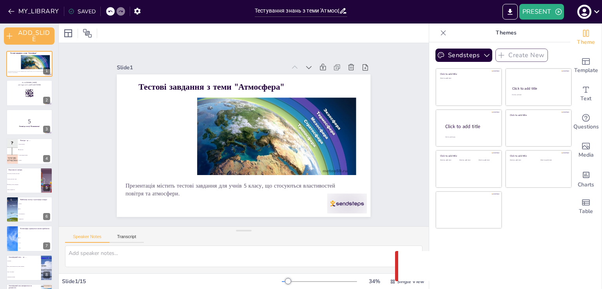
checkbox input "true"
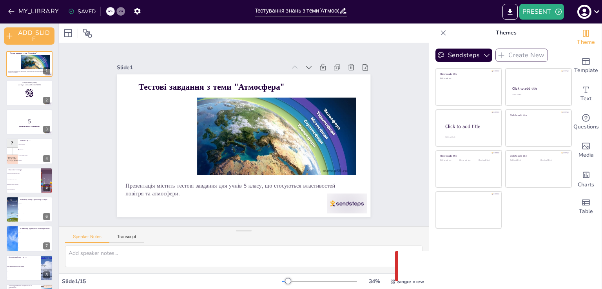
checkbox input "true"
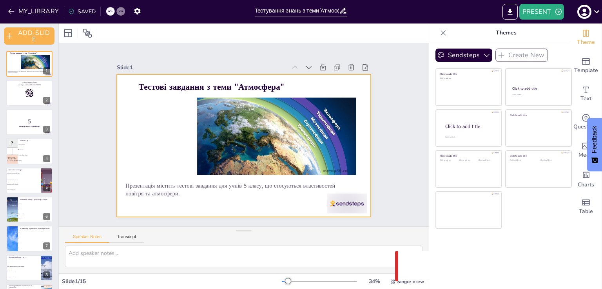
checkbox input "true"
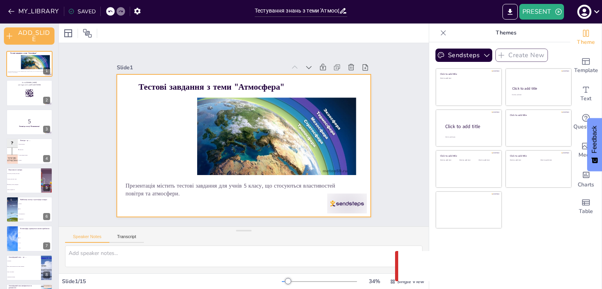
checkbox input "true"
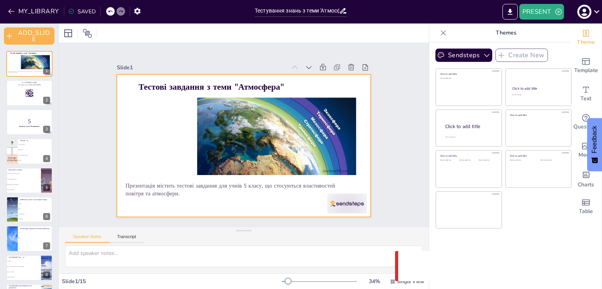
checkbox input "true"
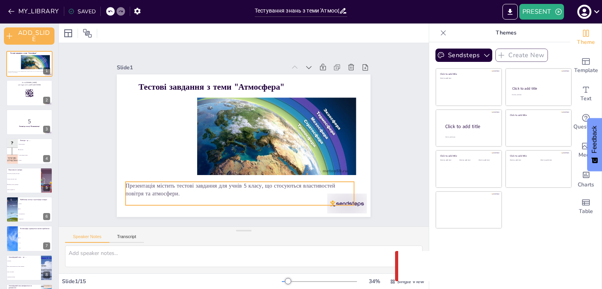
checkbox input "true"
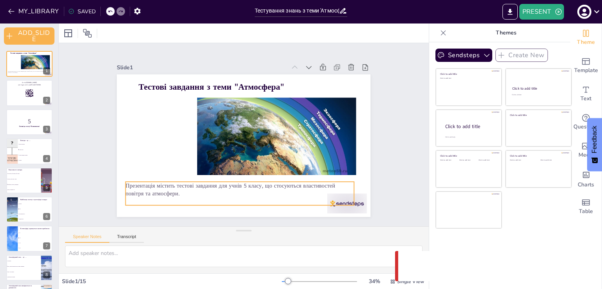
checkbox input "true"
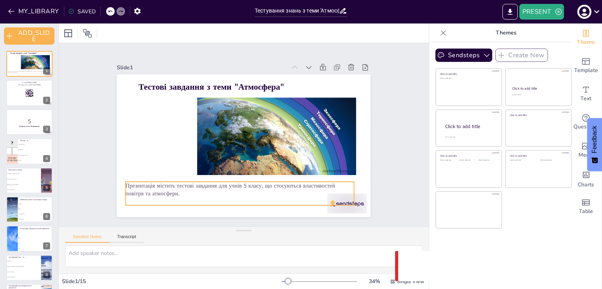
checkbox input "true"
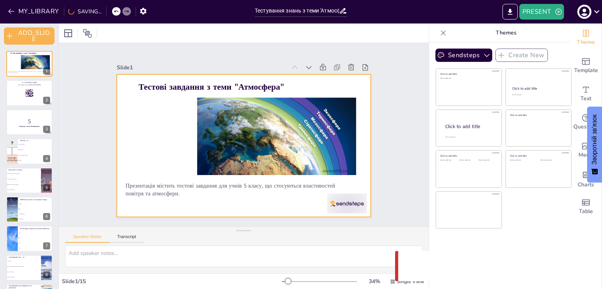
checkbox input "true"
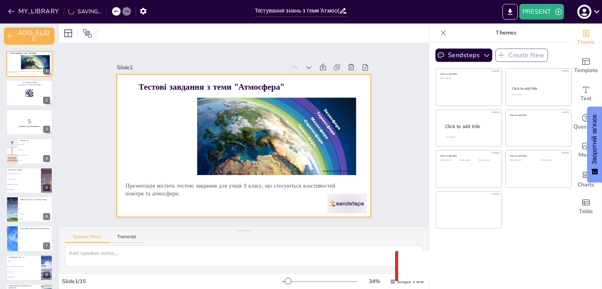
checkbox input "true"
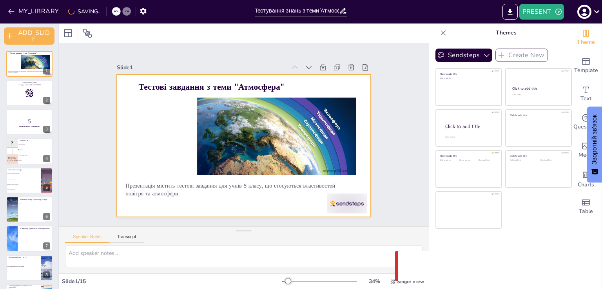
checkbox input "true"
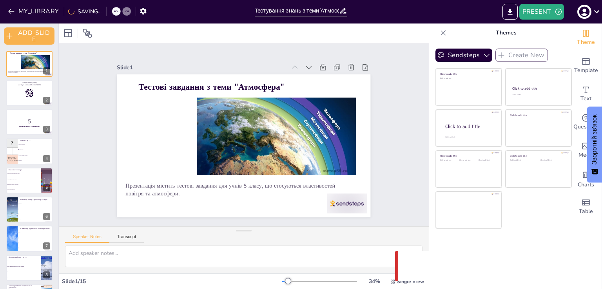
checkbox input "true"
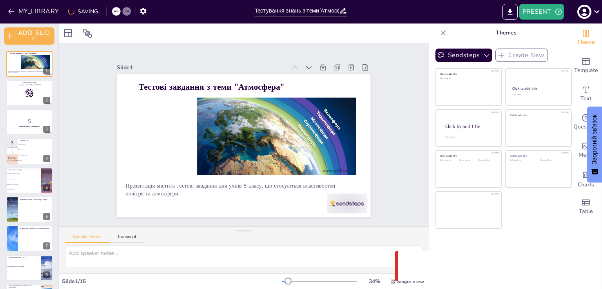
checkbox input "true"
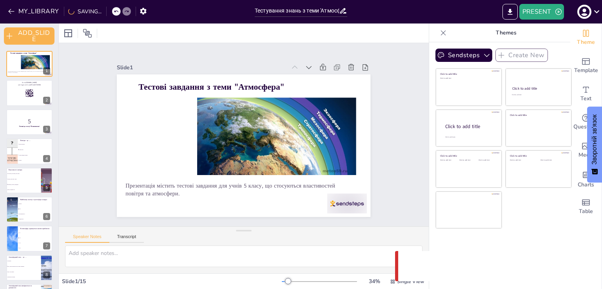
checkbox input "true"
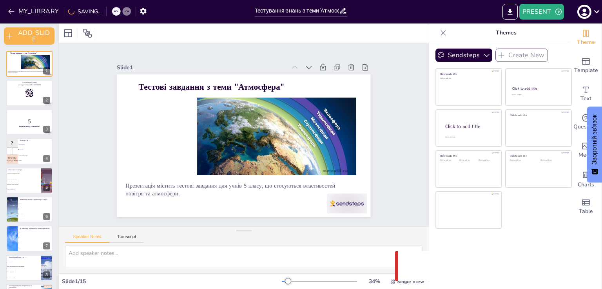
checkbox input "true"
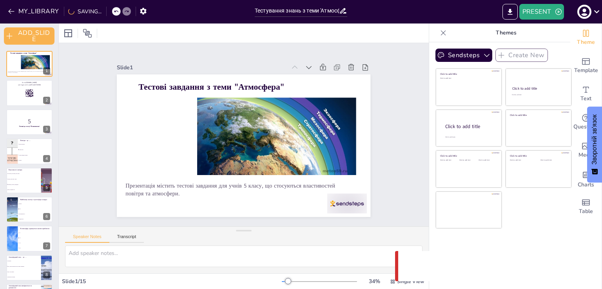
checkbox input "true"
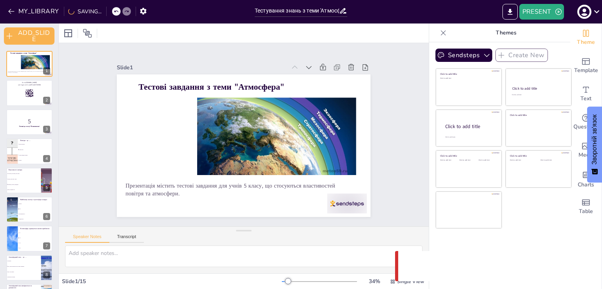
checkbox input "true"
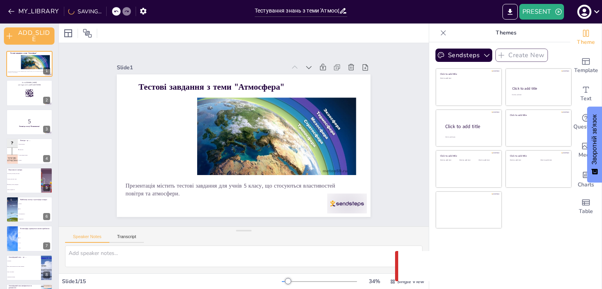
checkbox input "true"
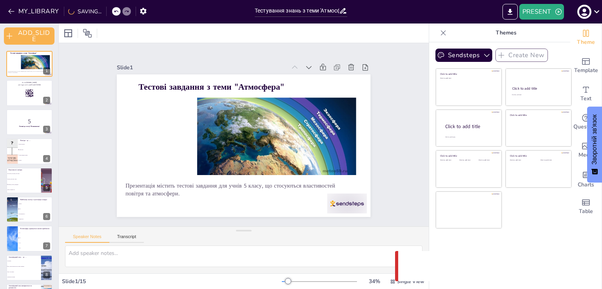
checkbox input "true"
click at [22, 14] on button "MY_LIBRARY" at bounding box center [34, 11] width 56 height 13
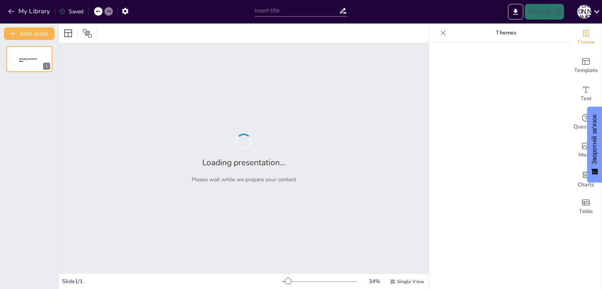
type input "Взаємозв'язок природничих наук та їх роль у житті людини"
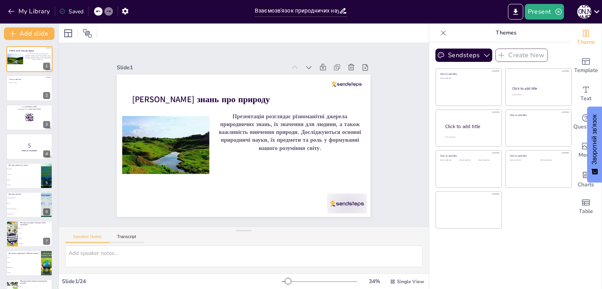
checkbox input "true"
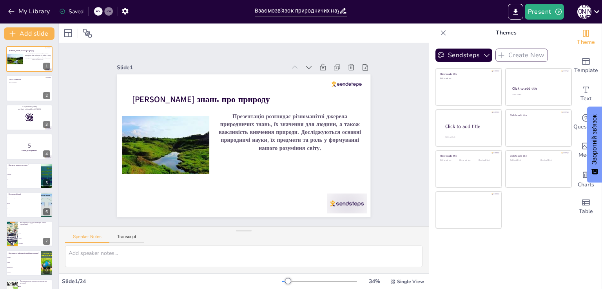
checkbox input "true"
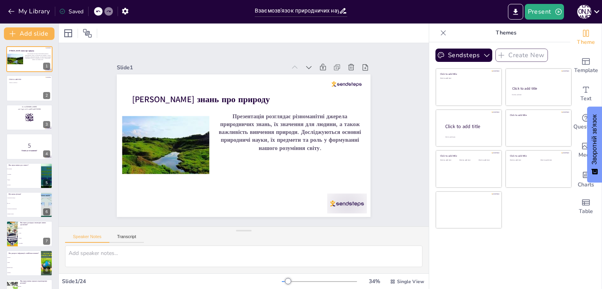
checkbox input "true"
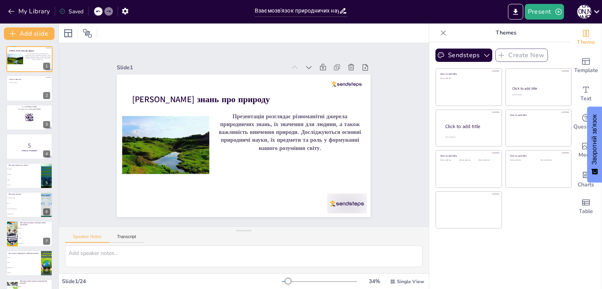
checkbox input "true"
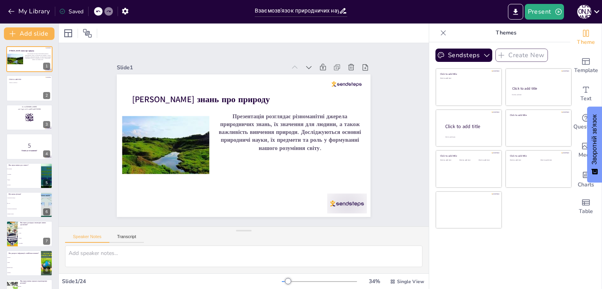
checkbox input "true"
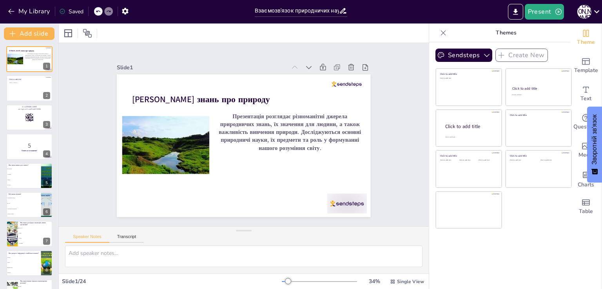
checkbox input "true"
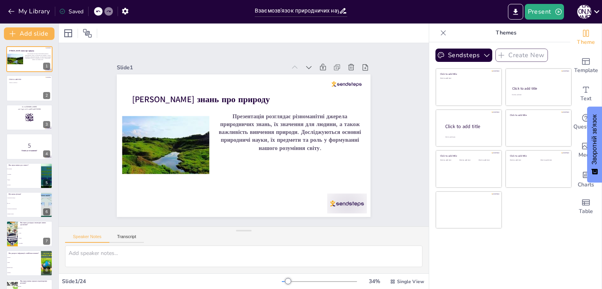
checkbox input "true"
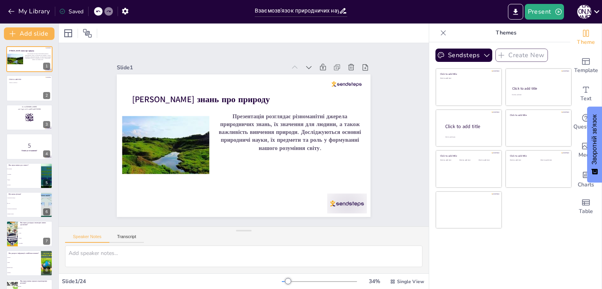
checkbox input "true"
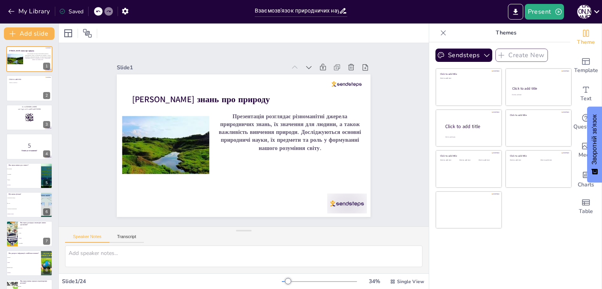
checkbox input "true"
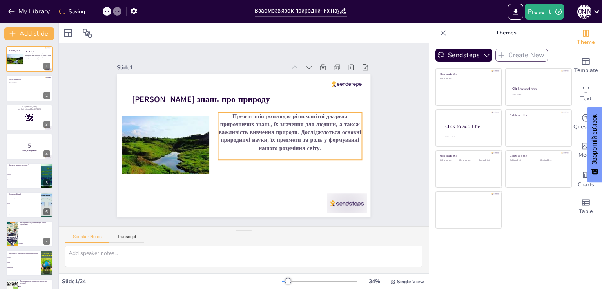
checkbox input "true"
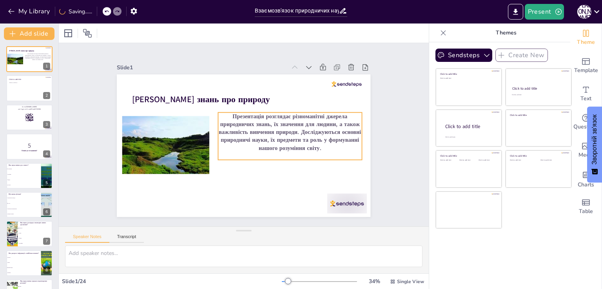
checkbox input "true"
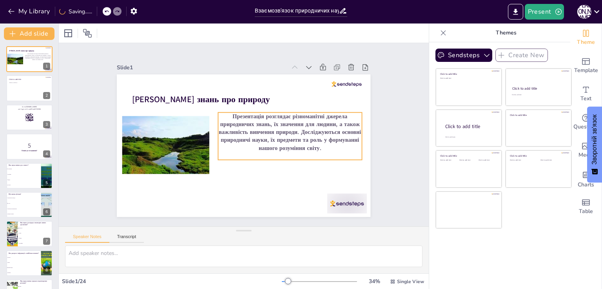
checkbox input "true"
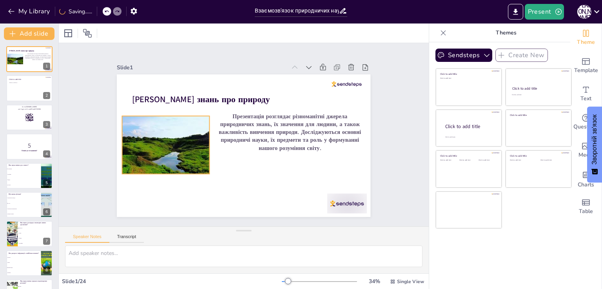
checkbox input "true"
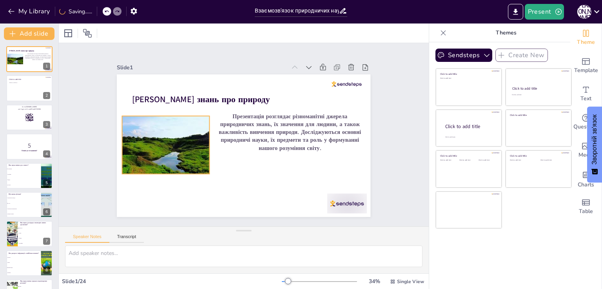
checkbox input "true"
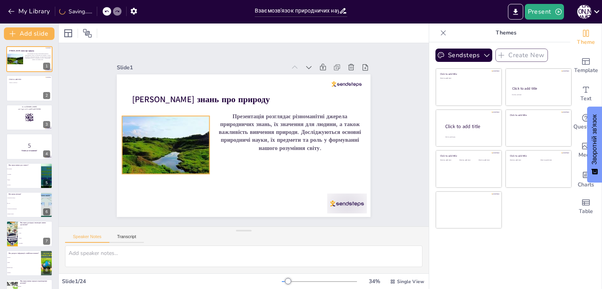
checkbox input "true"
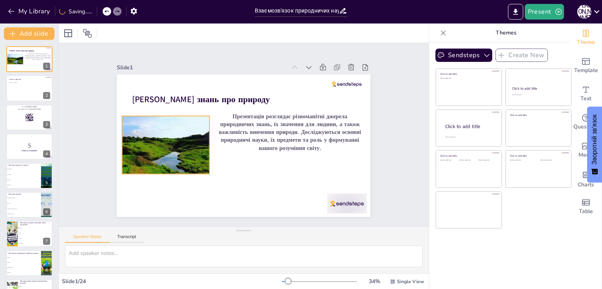
checkbox input "true"
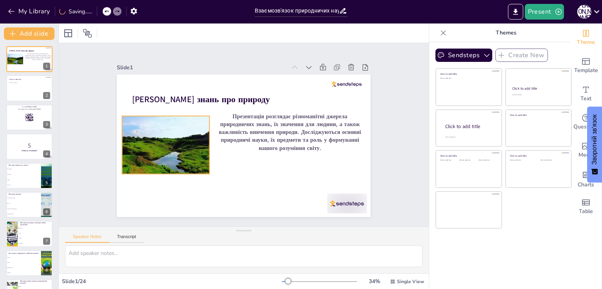
checkbox input "true"
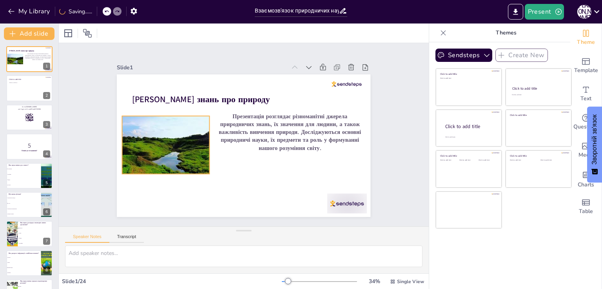
checkbox input "true"
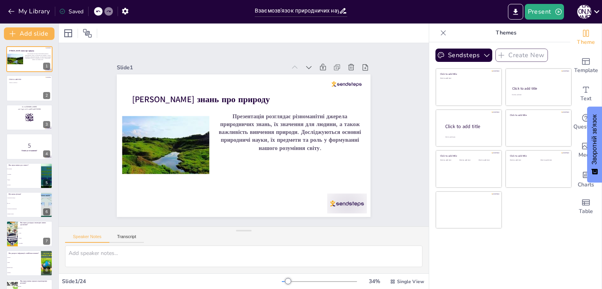
checkbox input "true"
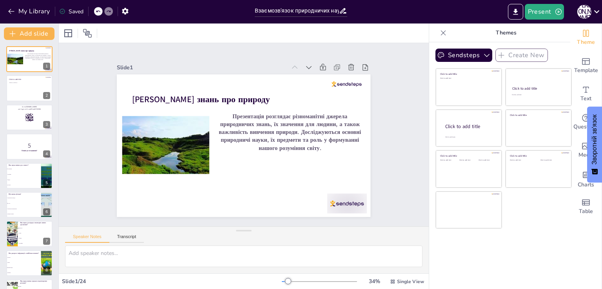
checkbox input "true"
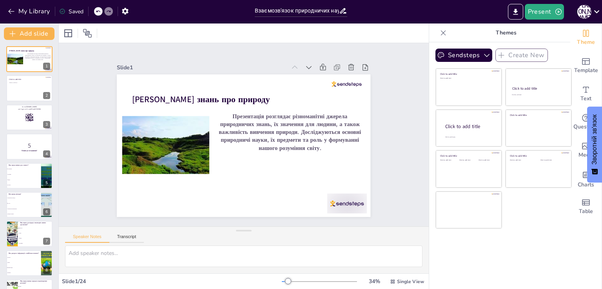
checkbox input "true"
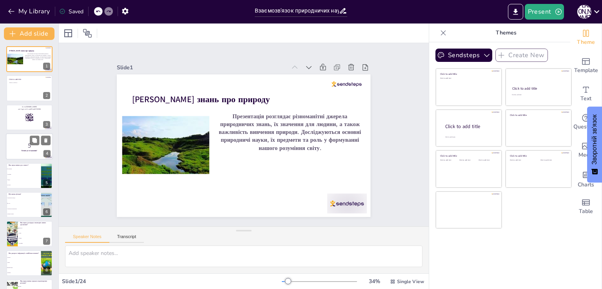
checkbox input "true"
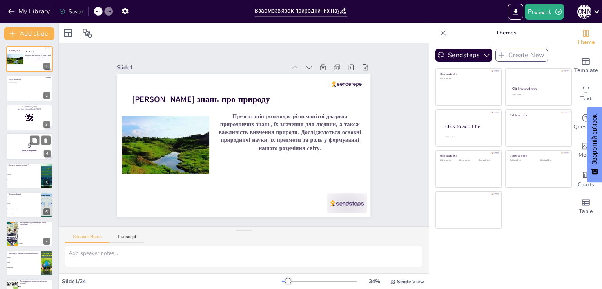
checkbox input "true"
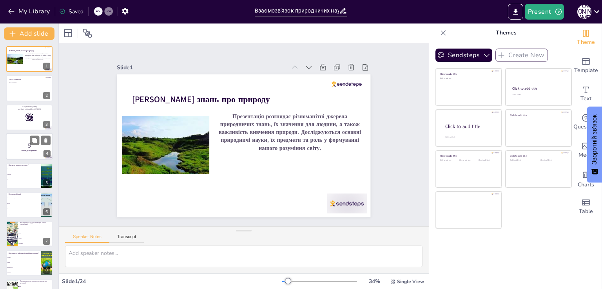
checkbox input "true"
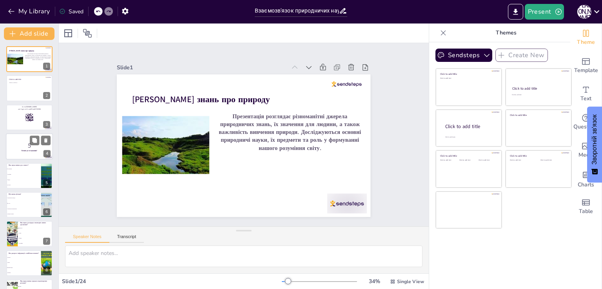
checkbox input "true"
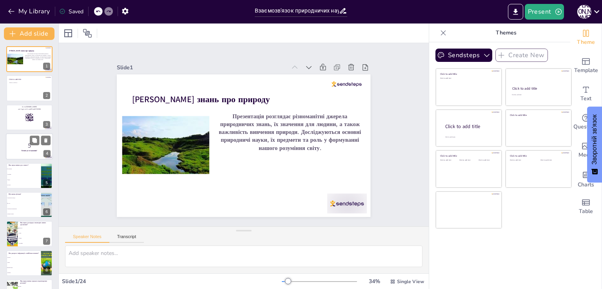
checkbox input "true"
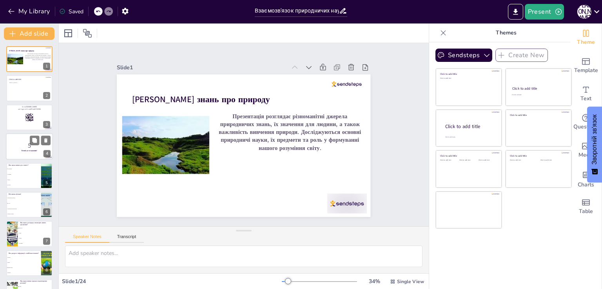
checkbox input "true"
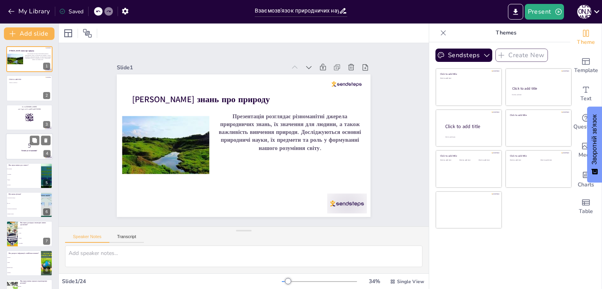
checkbox input "true"
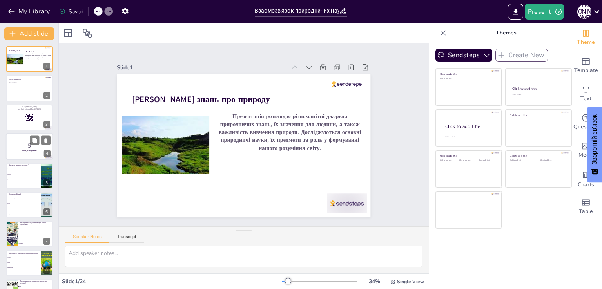
checkbox input "true"
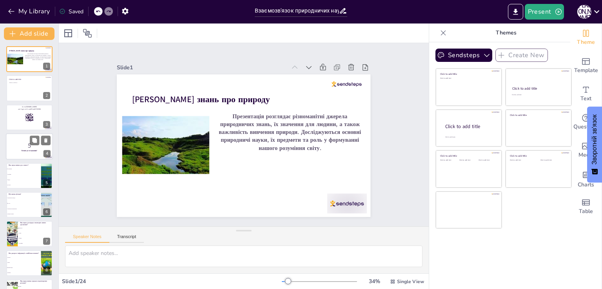
checkbox input "true"
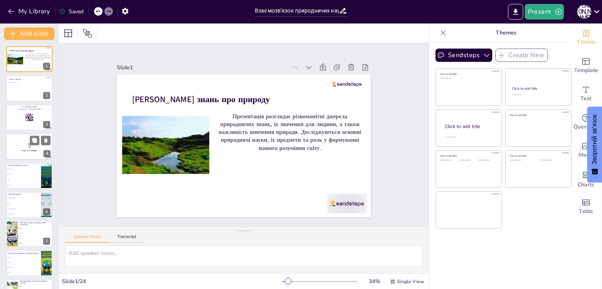
checkbox input "true"
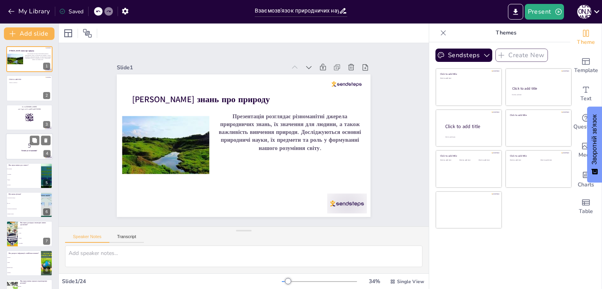
checkbox input "true"
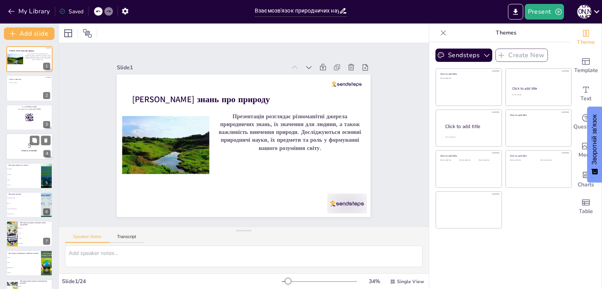
checkbox input "true"
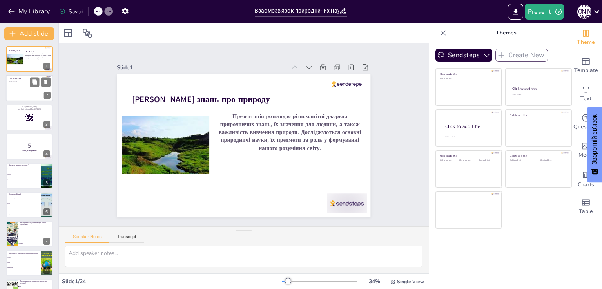
checkbox input "true"
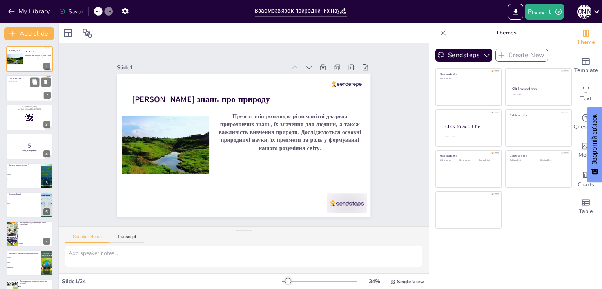
checkbox input "true"
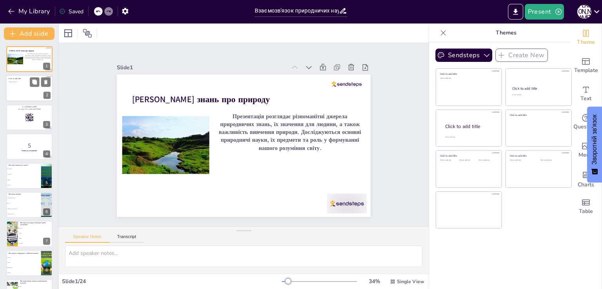
checkbox input "true"
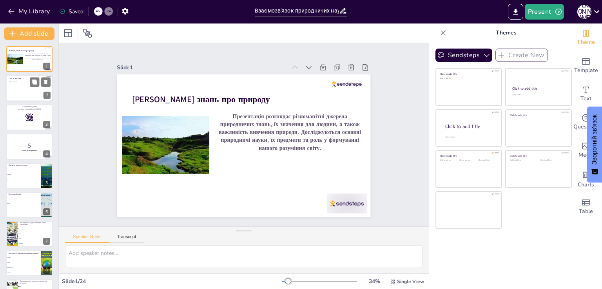
checkbox input "true"
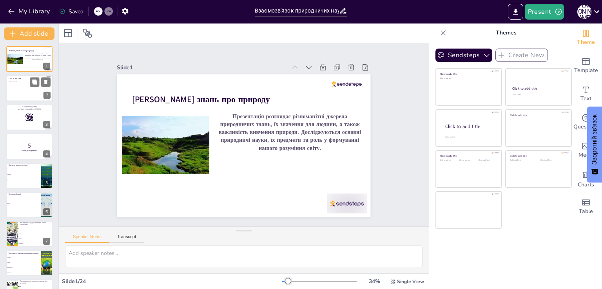
checkbox input "true"
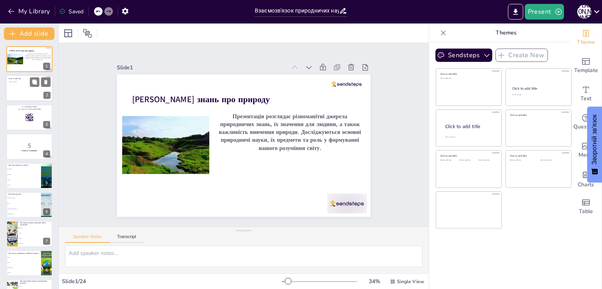
checkbox input "true"
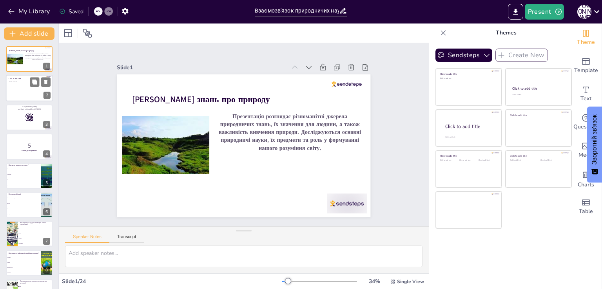
checkbox input "true"
click at [25, 82] on p "Click to add text" at bounding box center [29, 83] width 40 height 2
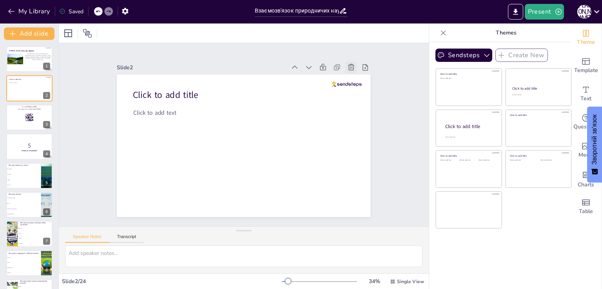
click at [345, 202] on icon at bounding box center [349, 206] width 8 height 8
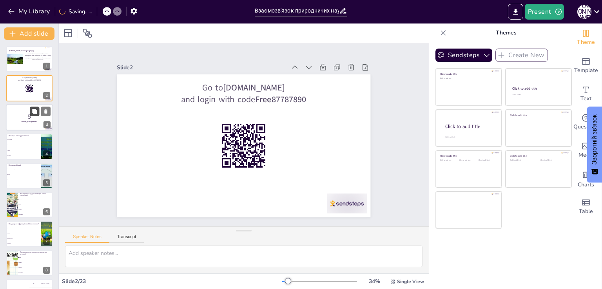
click at [30, 115] on button at bounding box center [34, 111] width 9 height 9
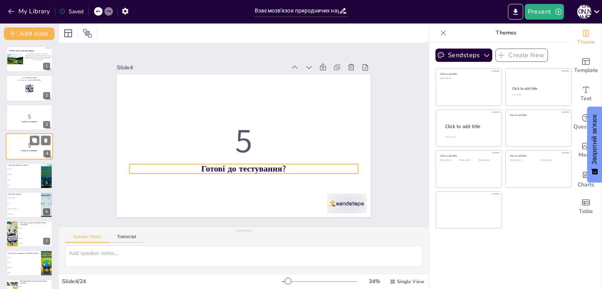
click at [25, 150] on strong "Готові до тестування?" at bounding box center [30, 151] width 16 height 2
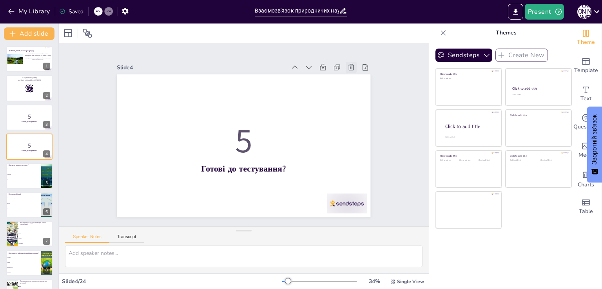
click at [304, 245] on icon at bounding box center [299, 248] width 7 height 7
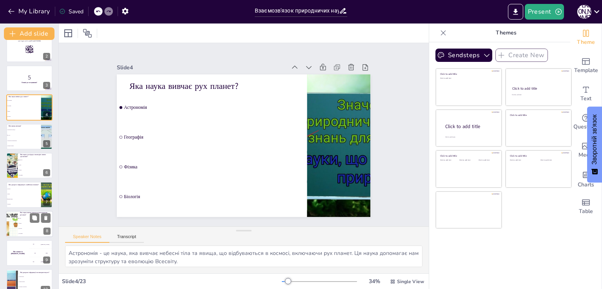
scroll to position [118, 0]
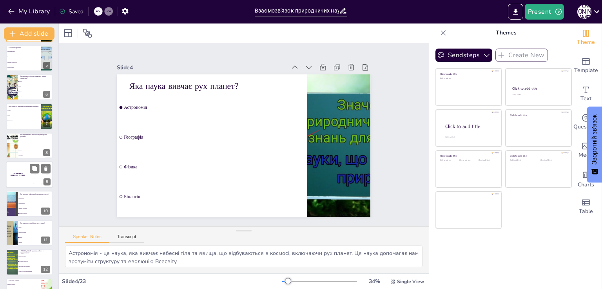
click at [27, 182] on div "The winner is [PERSON_NAME]" at bounding box center [18, 175] width 24 height 27
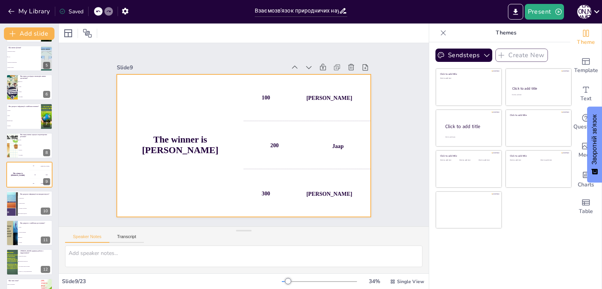
scroll to position [128, 0]
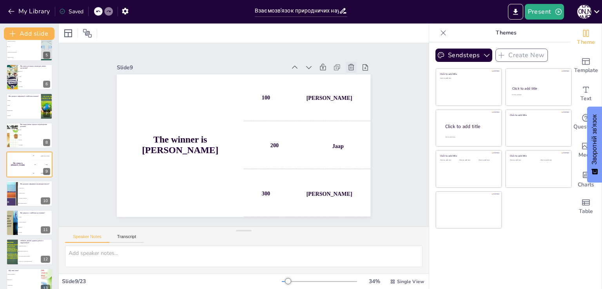
click at [190, 242] on icon at bounding box center [184, 247] width 11 height 11
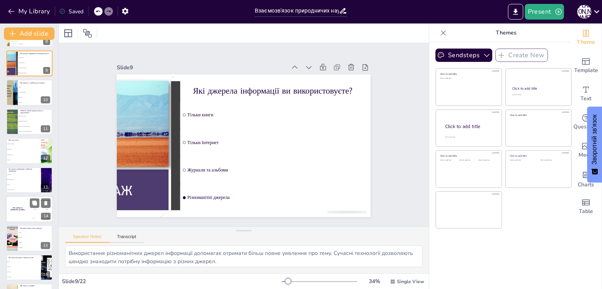
scroll to position [245, 0]
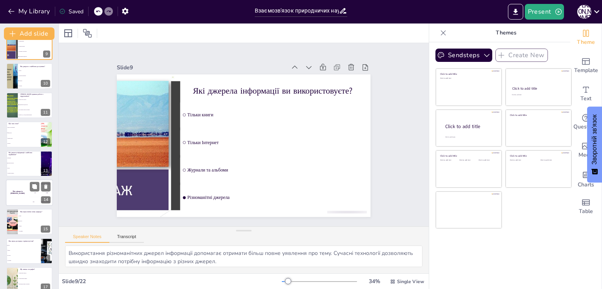
click at [24, 191] on div "The winner is [PERSON_NAME]" at bounding box center [18, 193] width 24 height 27
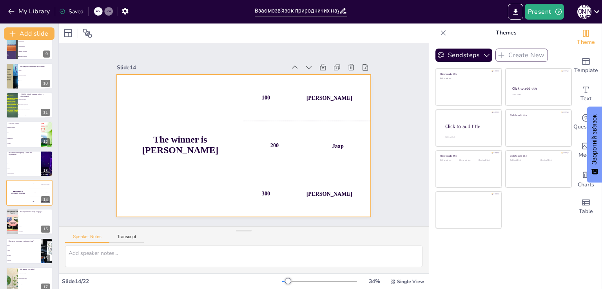
scroll to position [274, 0]
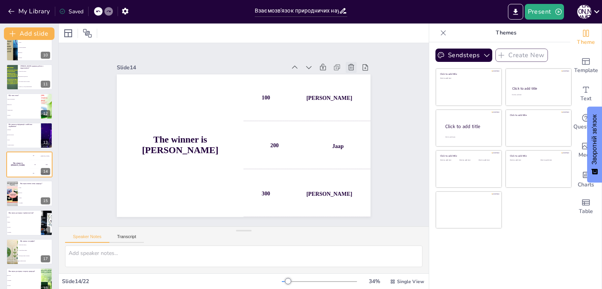
click at [205, 21] on icon at bounding box center [200, 15] width 9 height 9
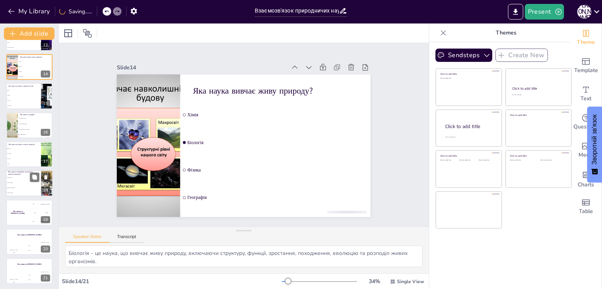
scroll to position [372, 0]
click at [19, 206] on div "The winner is [PERSON_NAME]" at bounding box center [18, 212] width 24 height 27
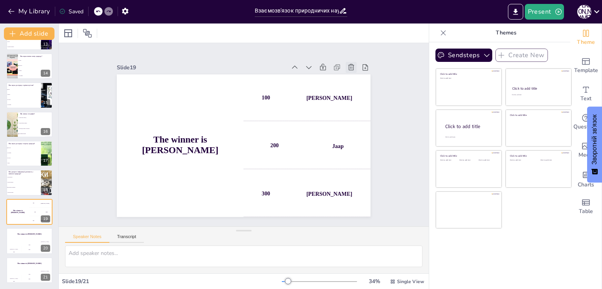
click at [204, 245] on div at bounding box center [196, 252] width 15 height 15
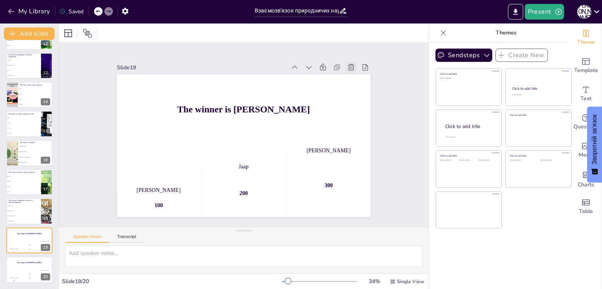
scroll to position [343, 0]
click at [241, 256] on icon at bounding box center [235, 261] width 11 height 11
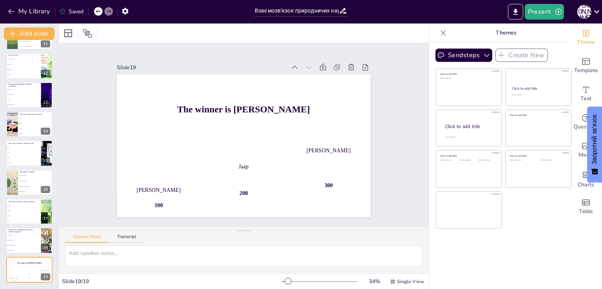
scroll to position [314, 0]
click at [367, 126] on icon at bounding box center [371, 130] width 8 height 9
